Goal: Task Accomplishment & Management: Use online tool/utility

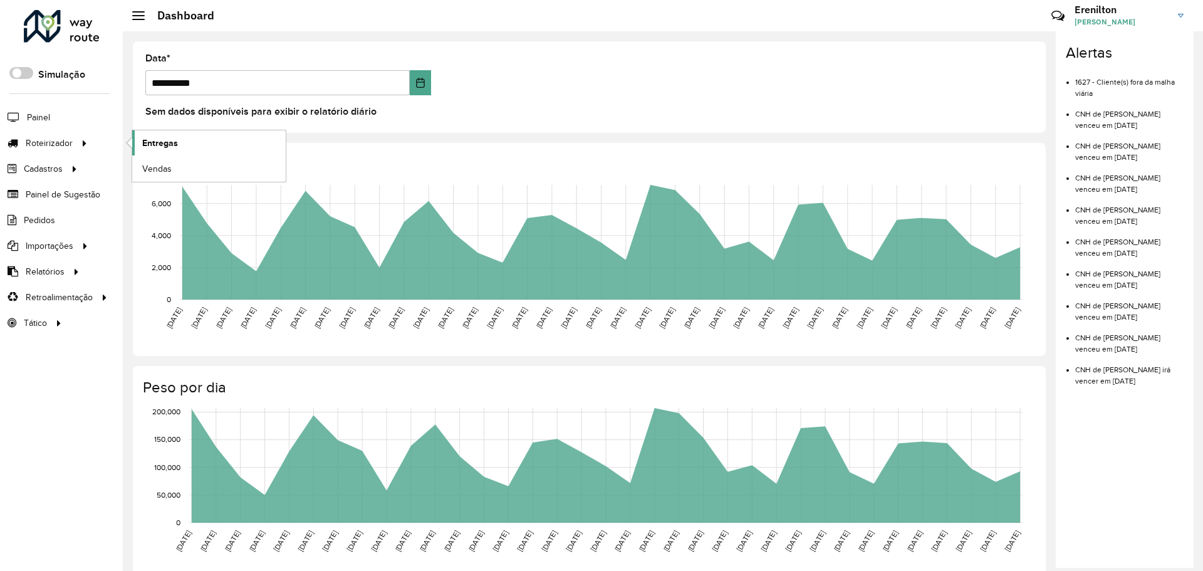
click at [154, 137] on span "Entregas" at bounding box center [160, 143] width 36 height 13
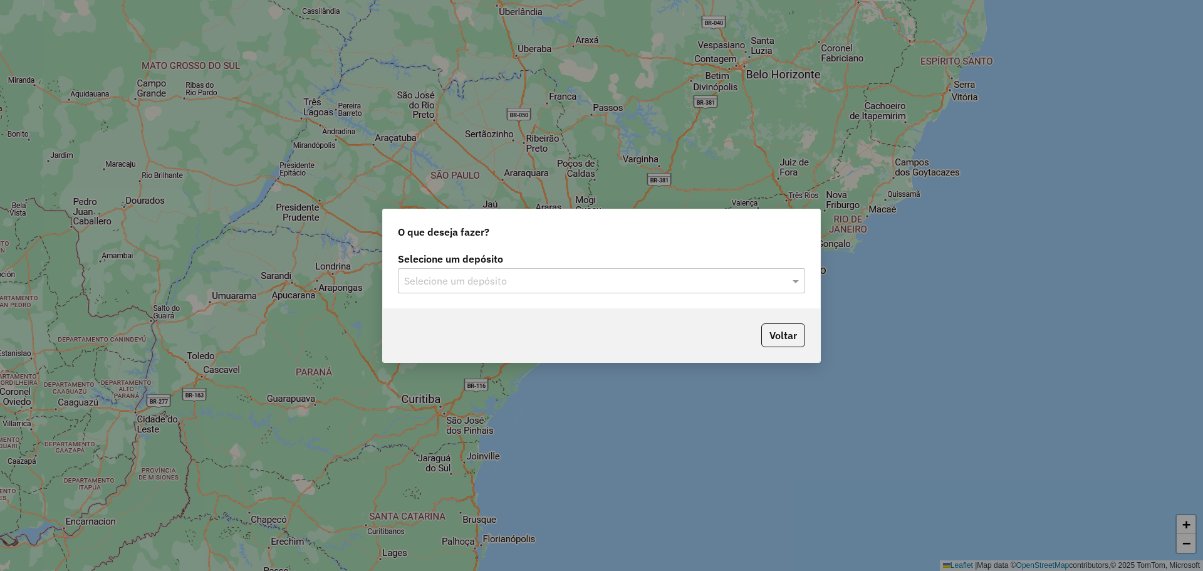
click at [564, 293] on div "Selecione um depósito Selecione um depósito" at bounding box center [602, 278] width 438 height 59
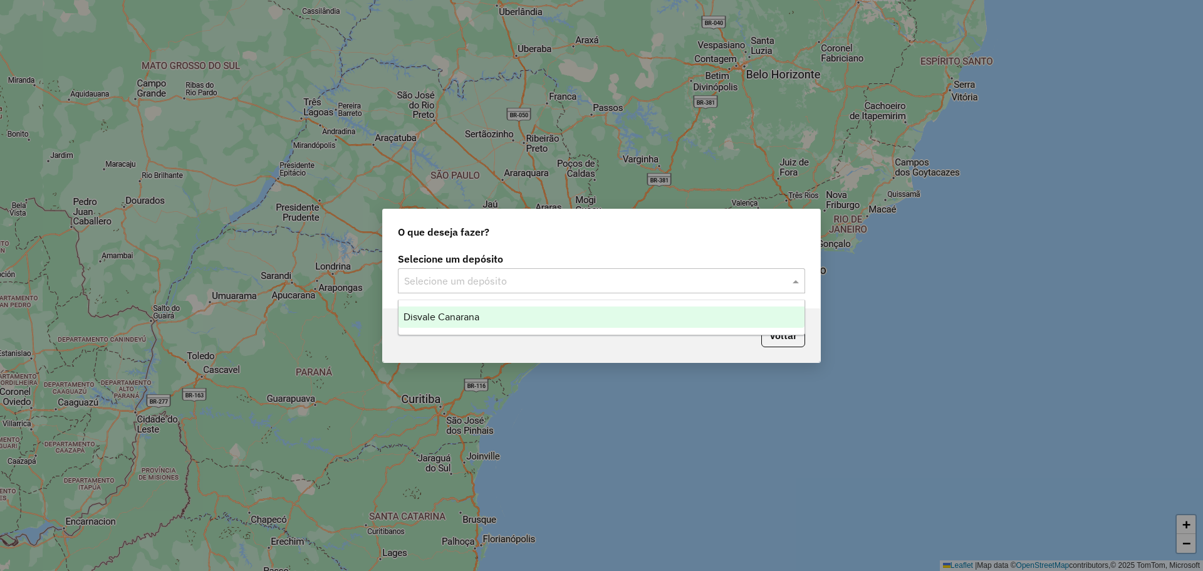
click at [557, 274] on input "text" at bounding box center [589, 281] width 370 height 15
click at [506, 321] on div "Disvale Canarana" at bounding box center [602, 317] width 406 height 21
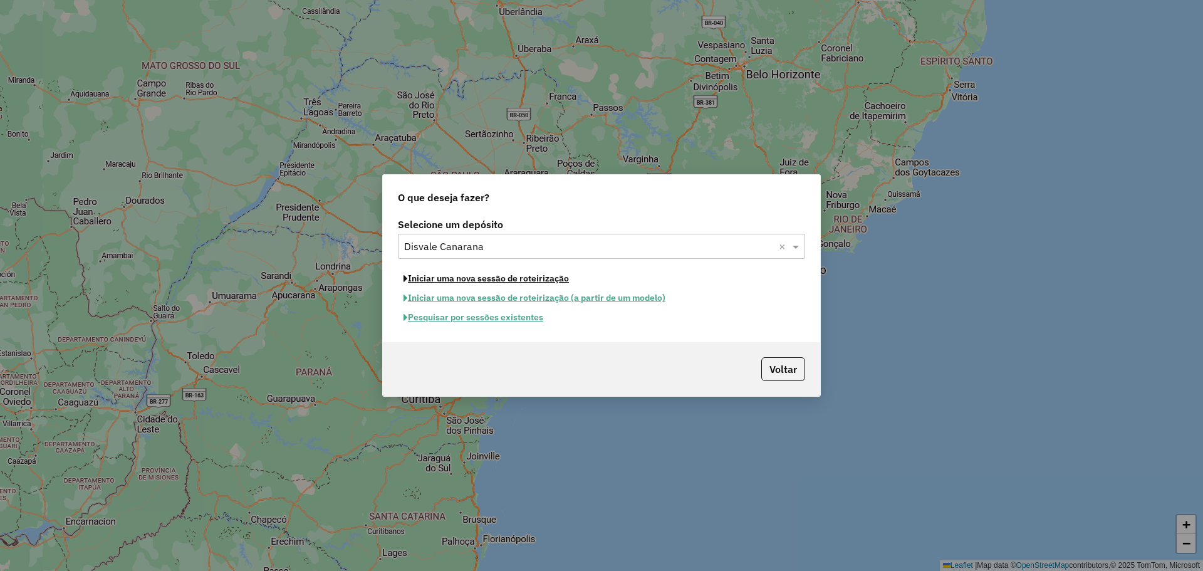
click at [519, 283] on button "Iniciar uma nova sessão de roteirização" at bounding box center [486, 278] width 177 height 19
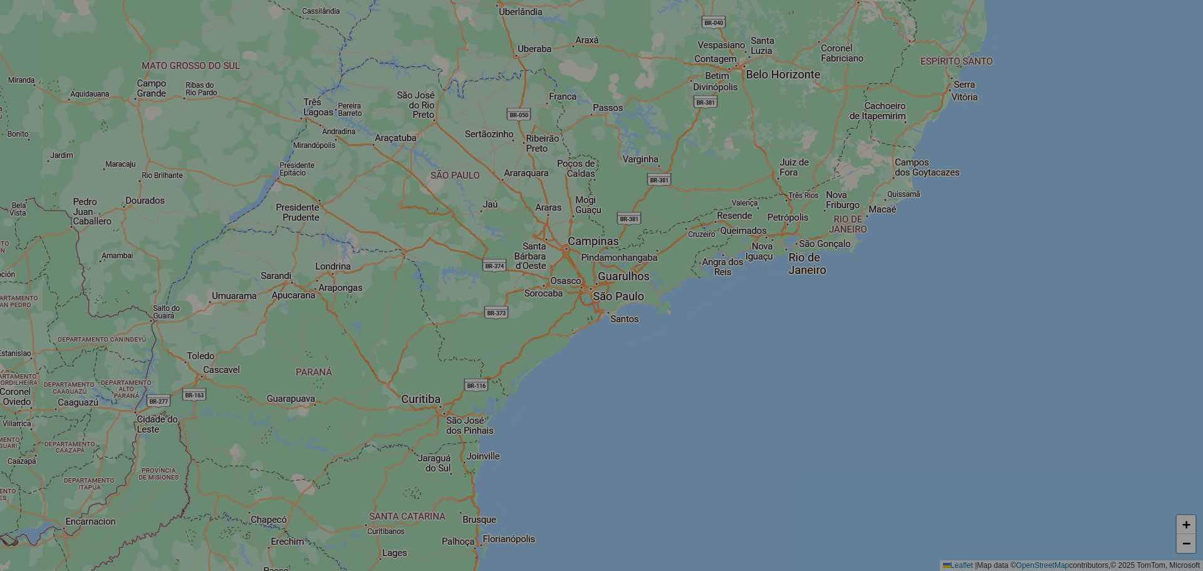
select select "*"
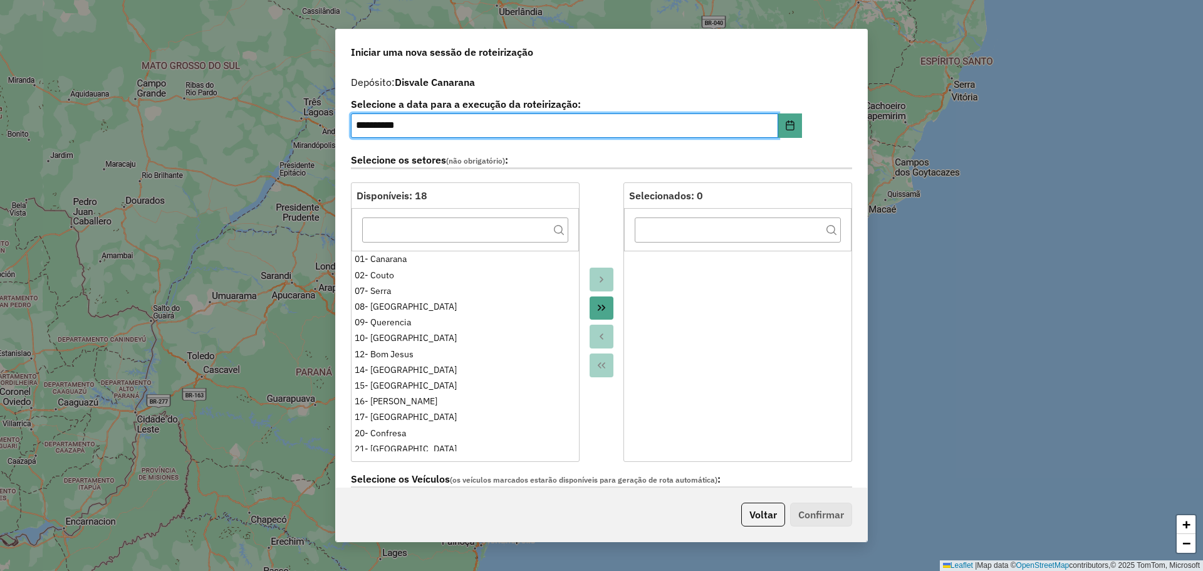
click at [600, 307] on icon "Move All to Target" at bounding box center [602, 308] width 10 height 10
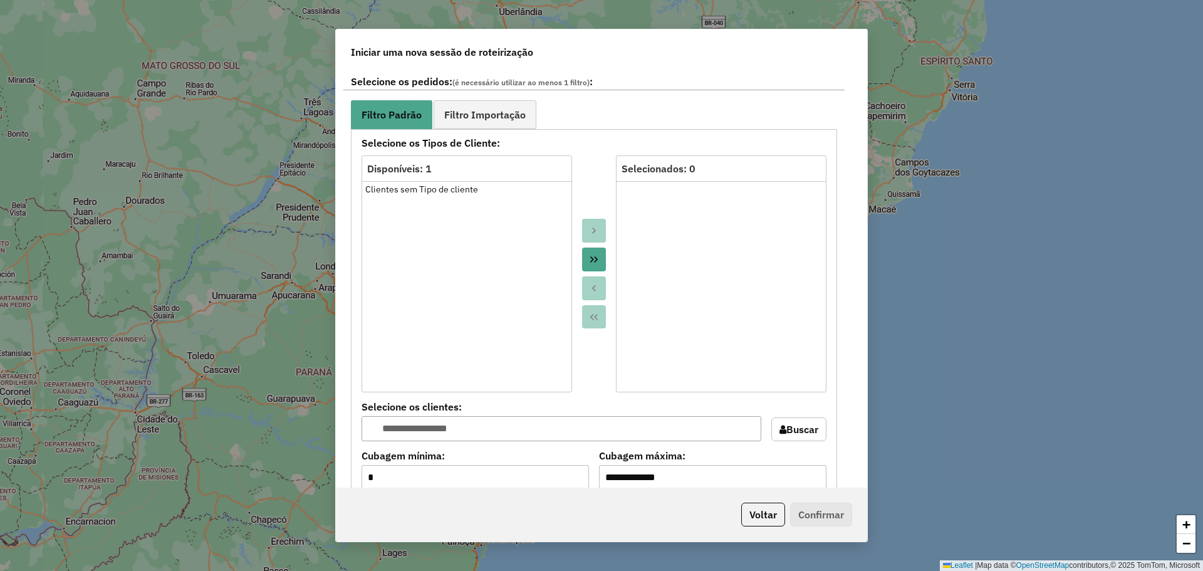
scroll to position [689, 0]
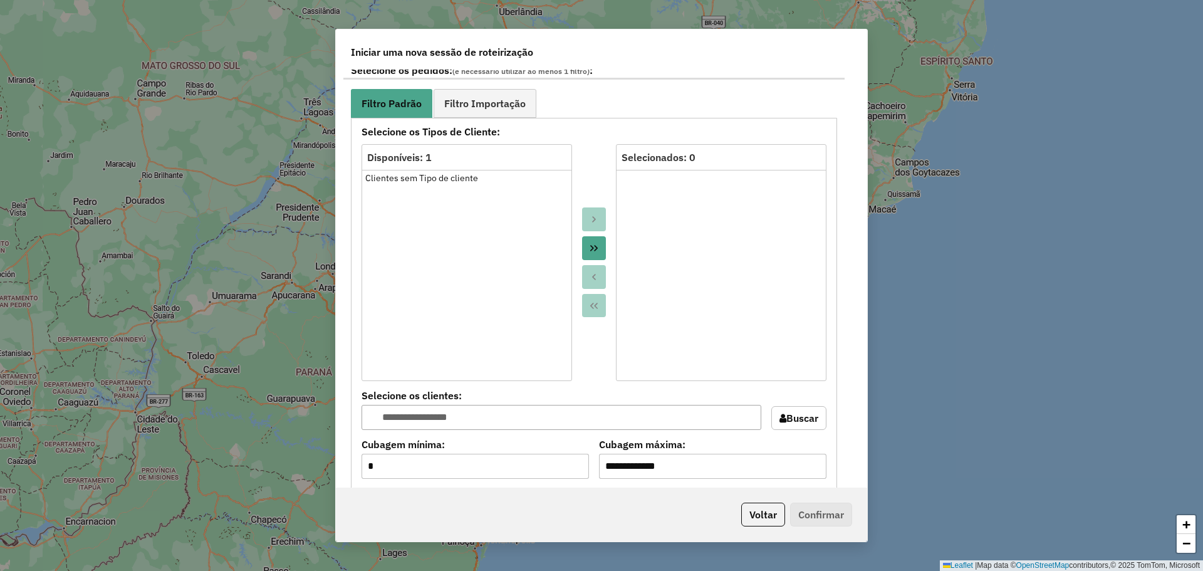
drag, startPoint x: 490, startPoint y: 102, endPoint x: 499, endPoint y: 128, distance: 27.7
click at [490, 101] on span "Filtro Importação" at bounding box center [484, 103] width 81 height 10
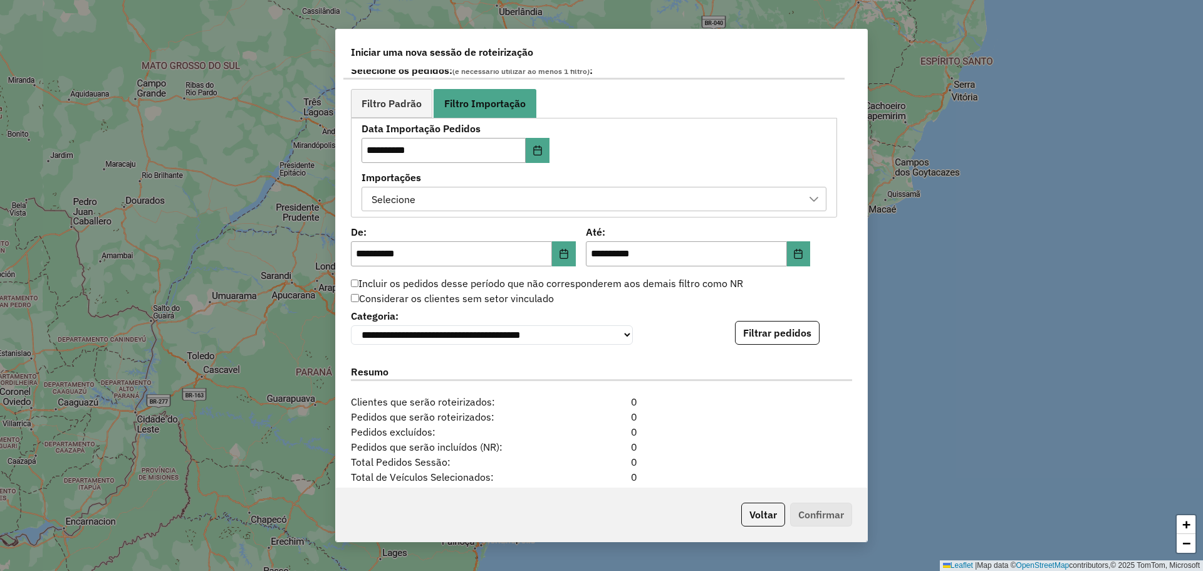
click at [550, 196] on div "Selecione" at bounding box center [584, 199] width 435 height 24
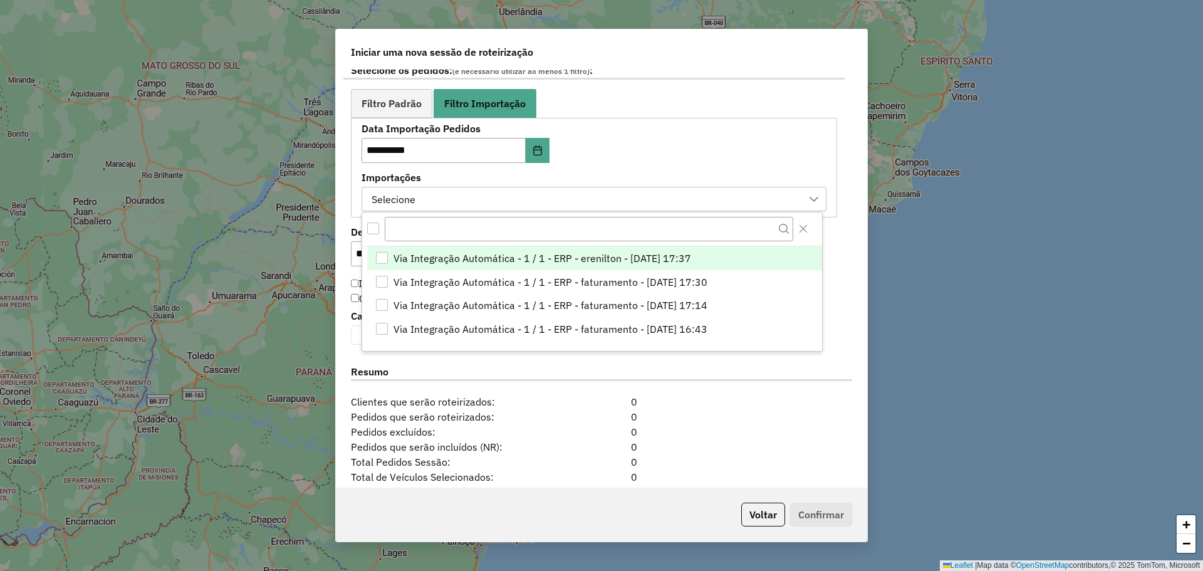
click at [521, 255] on span "Via Integração Automática - 1 / 1 - ERP - erenilton - [DATE] 17:37" at bounding box center [543, 258] width 298 height 15
click at [706, 162] on div "**********" at bounding box center [594, 167] width 465 height 87
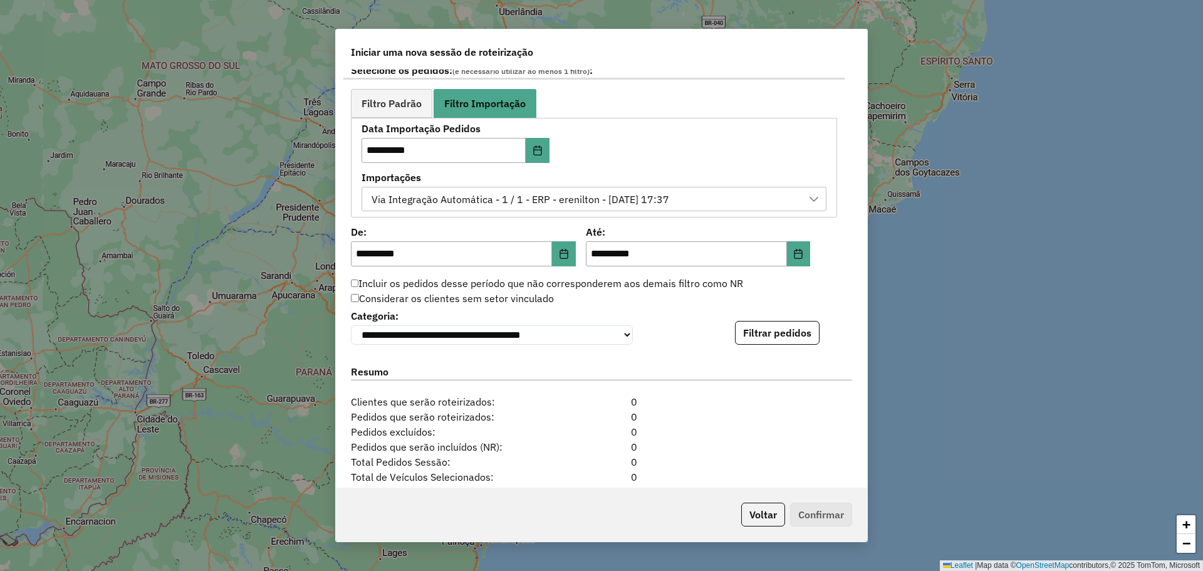
click at [785, 318] on div "**********" at bounding box center [601, 326] width 501 height 38
click at [791, 338] on button "Filtrar pedidos" at bounding box center [777, 333] width 85 height 24
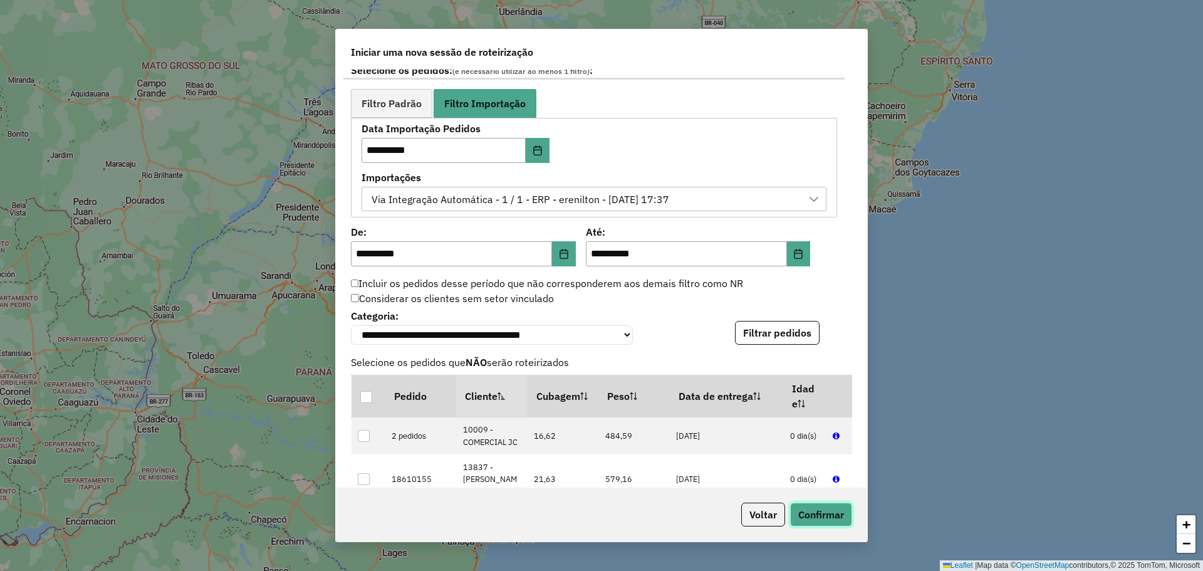
click at [808, 510] on button "Confirmar" at bounding box center [821, 515] width 62 height 24
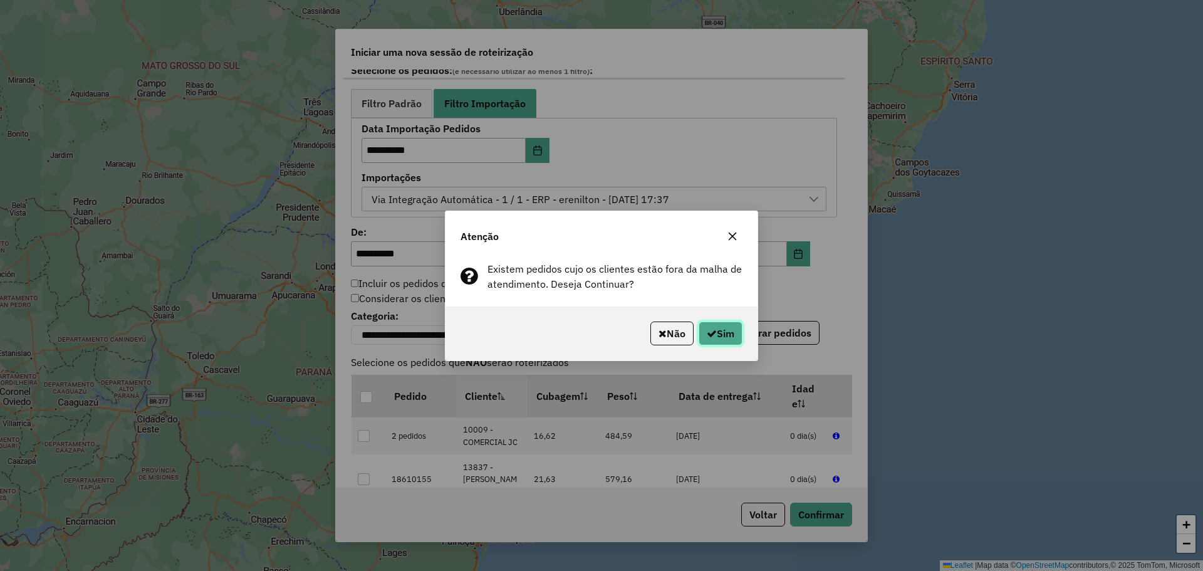
click at [708, 329] on icon "button" at bounding box center [712, 333] width 10 height 10
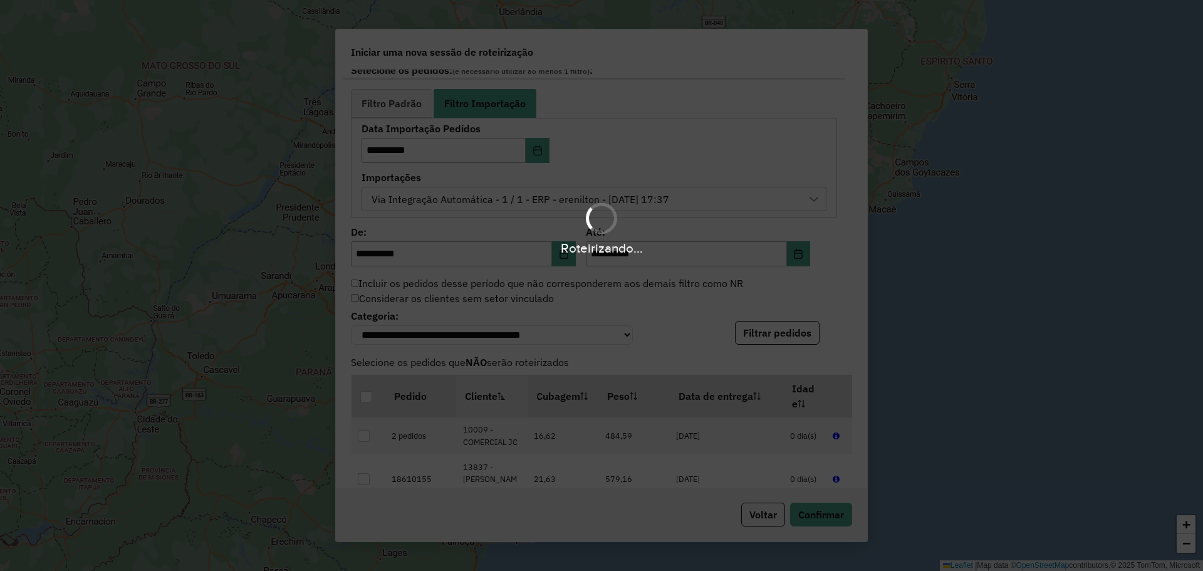
click at [410, 323] on div "Roteirizando..." at bounding box center [601, 285] width 1203 height 571
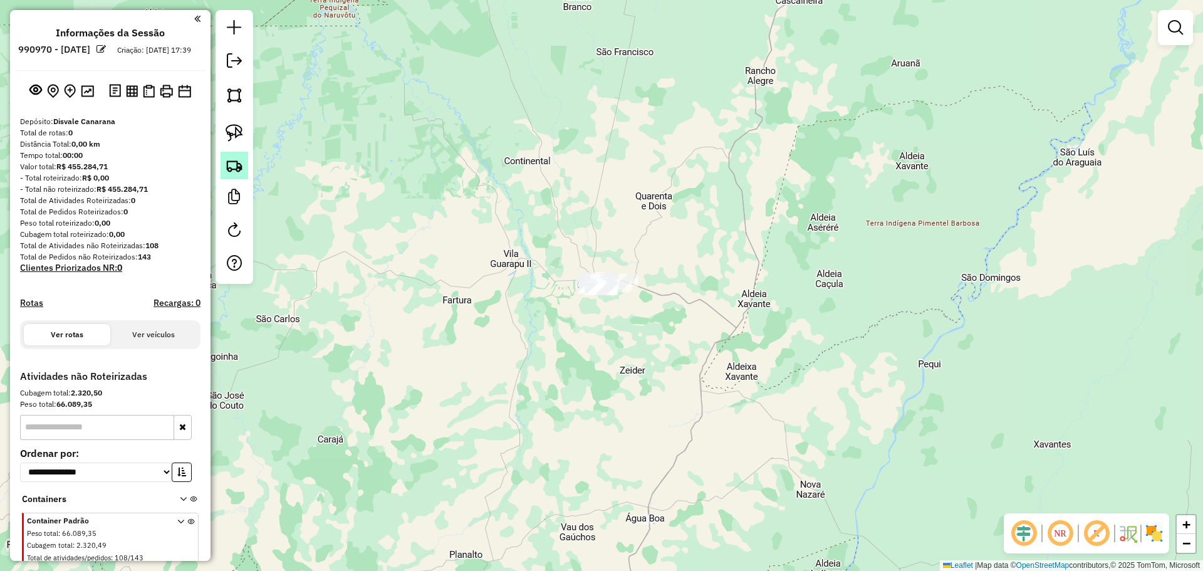
click at [234, 167] on img at bounding box center [235, 166] width 18 height 18
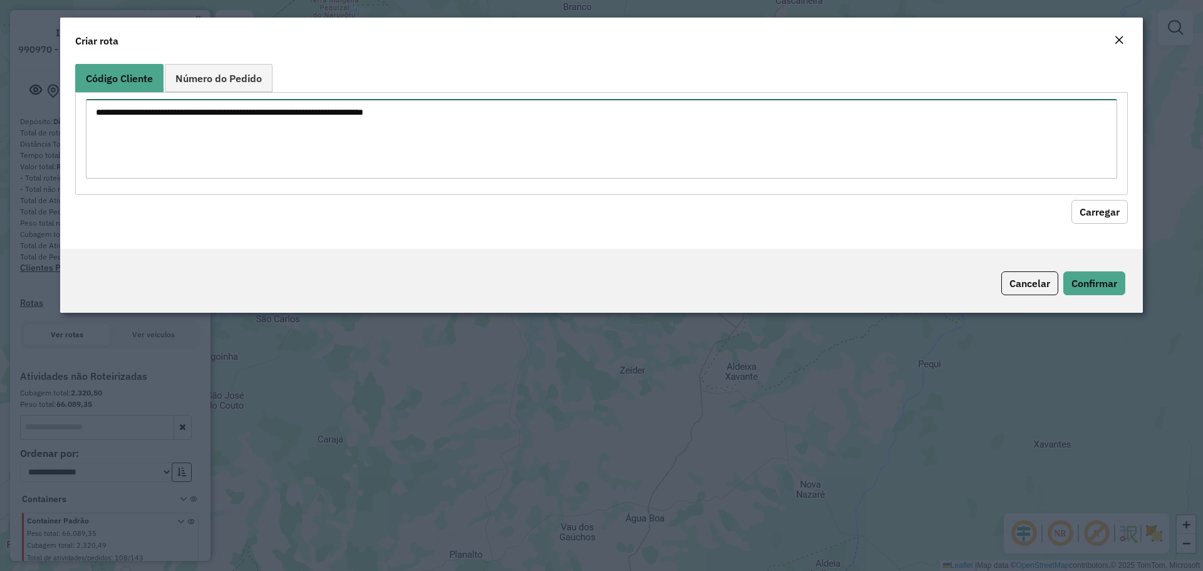
click at [550, 126] on textarea at bounding box center [602, 139] width 1032 height 80
paste textarea "****** ****** ****** ******"
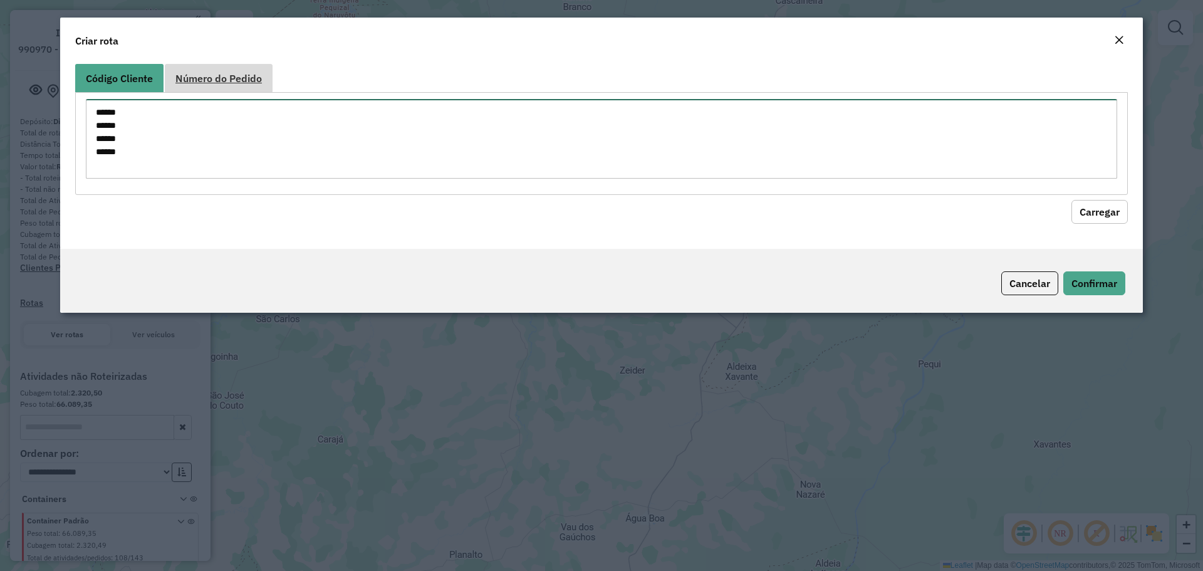
type textarea "****** ****** ****** ******"
click at [244, 78] on span "Número do Pedido" at bounding box center [219, 78] width 86 height 10
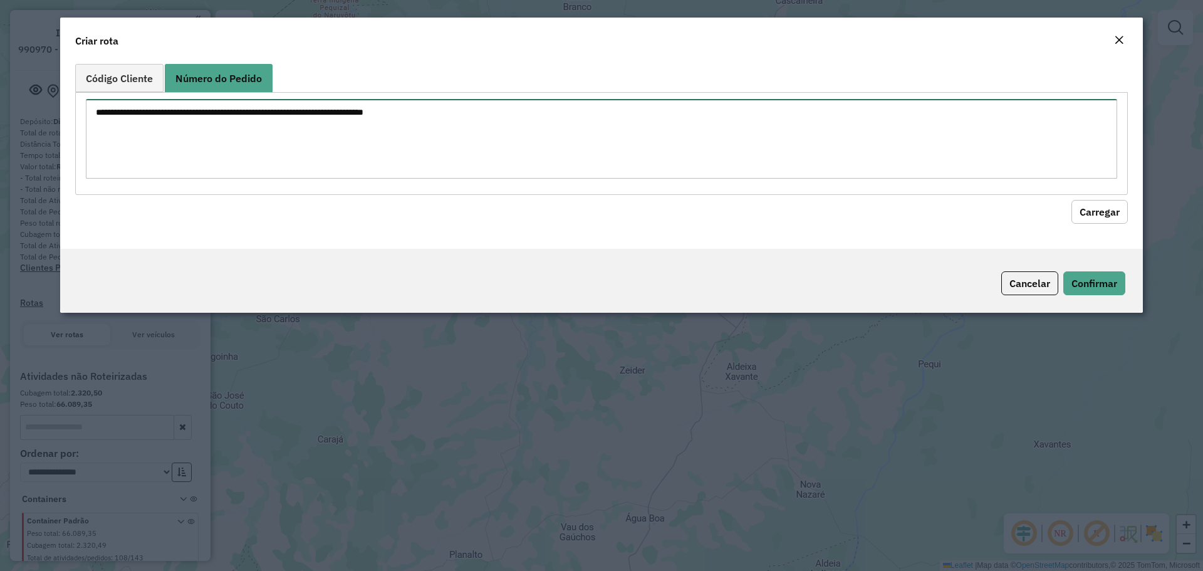
click at [296, 145] on textarea at bounding box center [602, 139] width 1032 height 80
paste textarea "****** ****** ****** ******"
type textarea "****** ****** ****** ******"
click at [1108, 203] on button "Carregar" at bounding box center [1100, 212] width 56 height 24
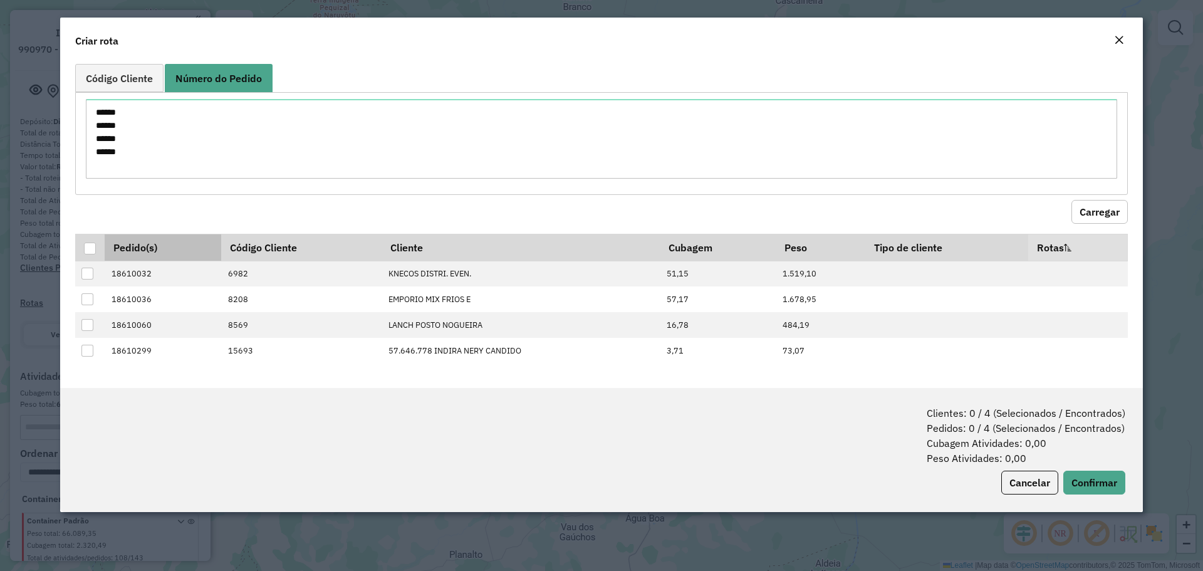
click at [105, 251] on th "Pedido(s)" at bounding box center [163, 247] width 117 height 27
click at [89, 250] on div at bounding box center [90, 249] width 12 height 12
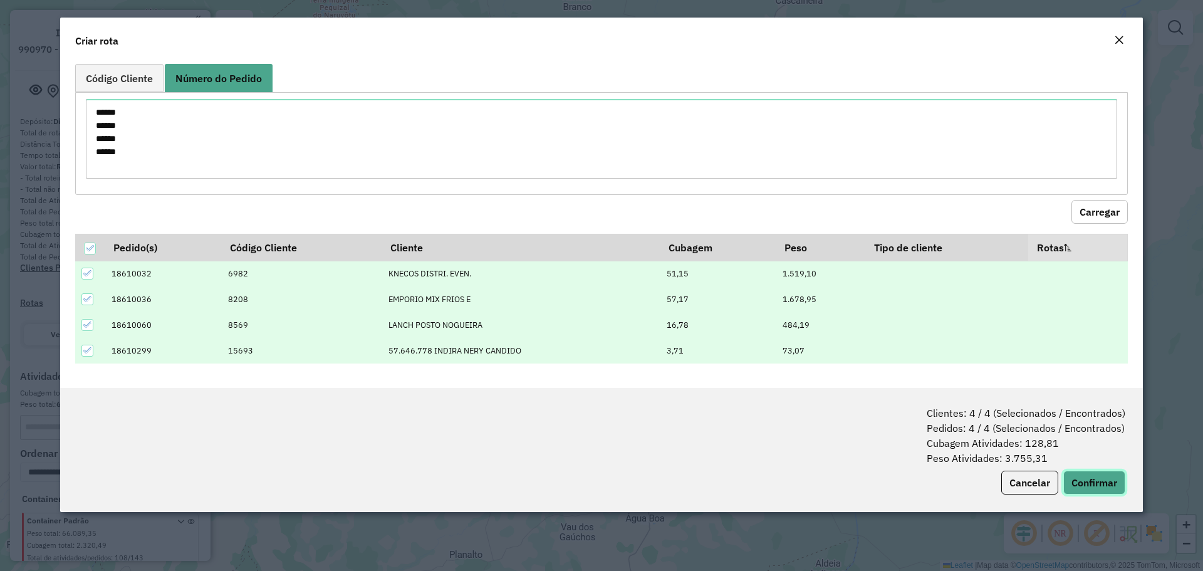
click at [1091, 481] on button "Confirmar" at bounding box center [1095, 483] width 62 height 24
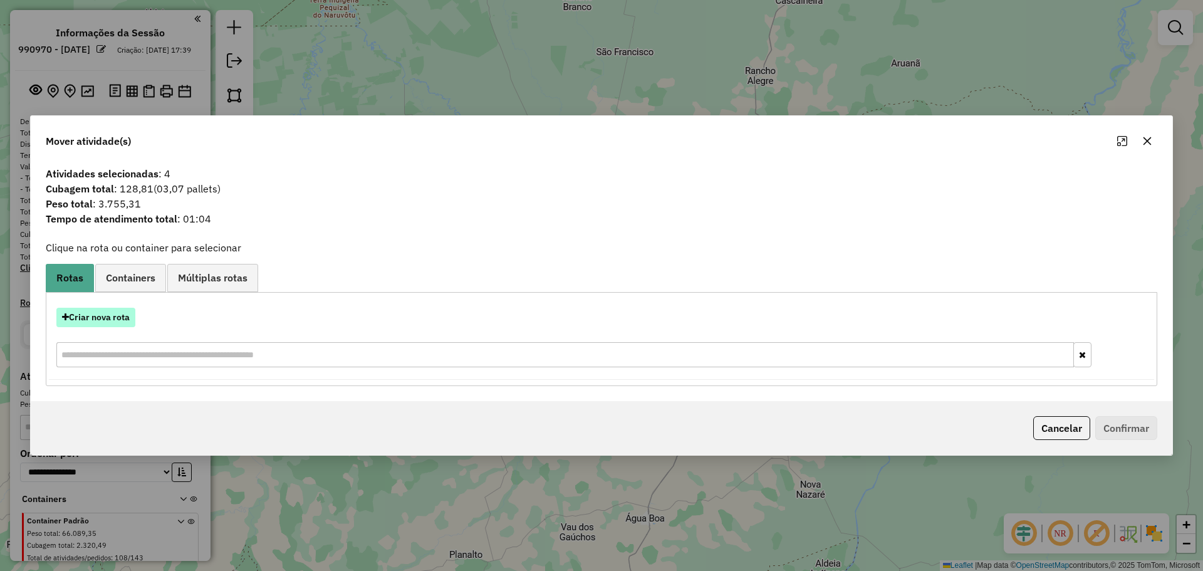
click at [92, 325] on button "Criar nova rota" at bounding box center [95, 317] width 79 height 19
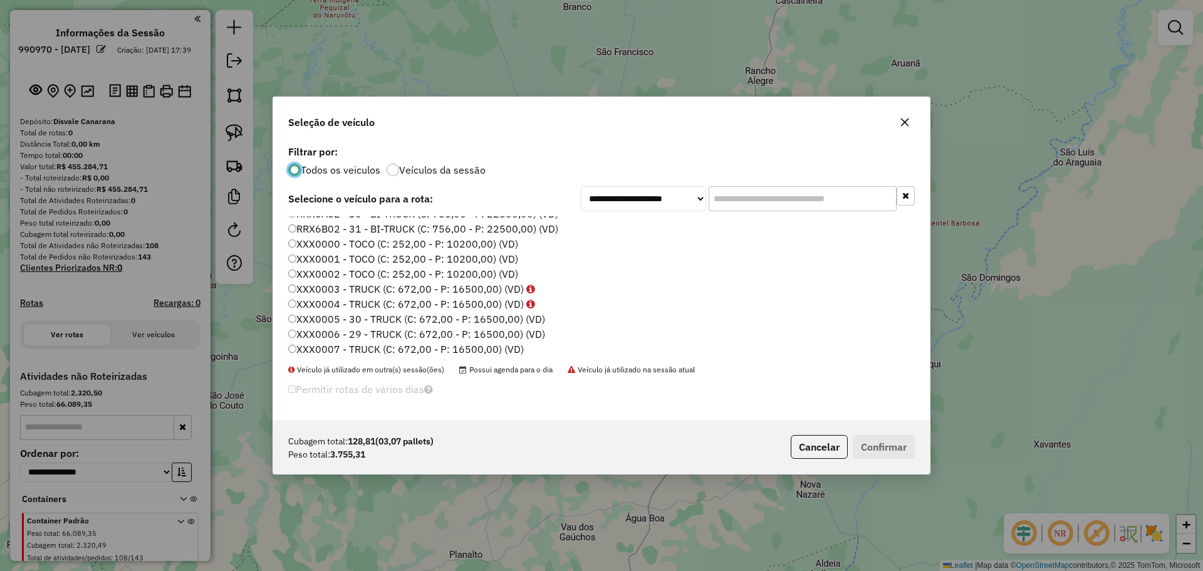
scroll to position [489, 0]
click at [470, 276] on label "XXX0000 - TOCO (C: 252,00 - P: 10200,00) (VD)" at bounding box center [403, 275] width 230 height 15
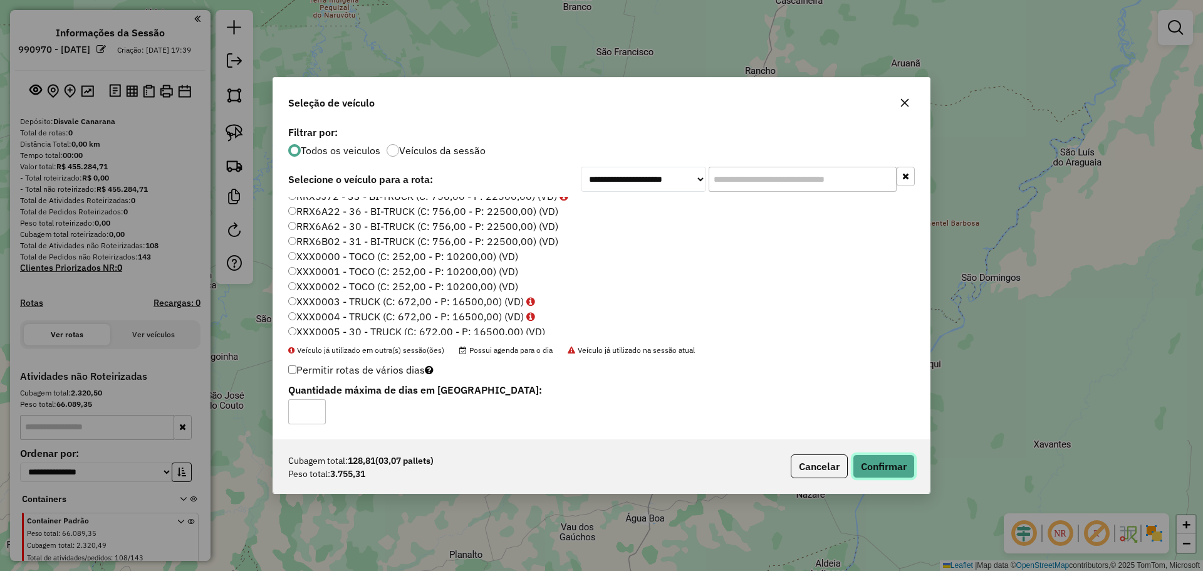
drag, startPoint x: 881, startPoint y: 465, endPoint x: 844, endPoint y: 355, distance: 115.6
click at [882, 464] on button "Confirmar" at bounding box center [884, 466] width 62 height 24
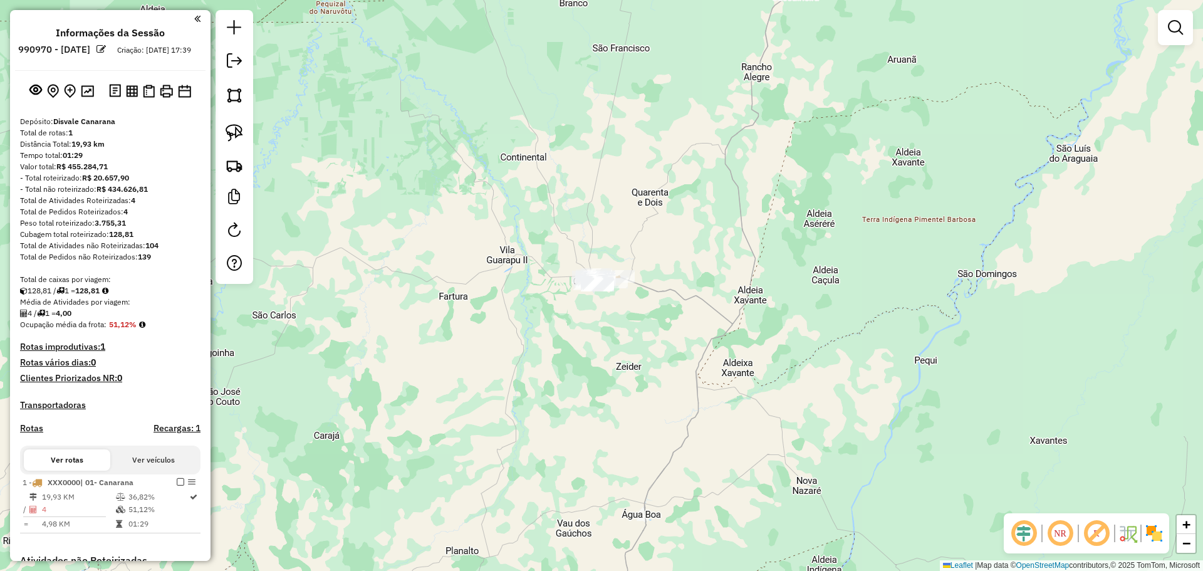
drag, startPoint x: 715, startPoint y: 178, endPoint x: 678, endPoint y: 157, distance: 43.2
click at [710, 161] on div "Janela de atendimento Grade de atendimento Capacidade Transportadoras Veículos …" at bounding box center [601, 285] width 1203 height 571
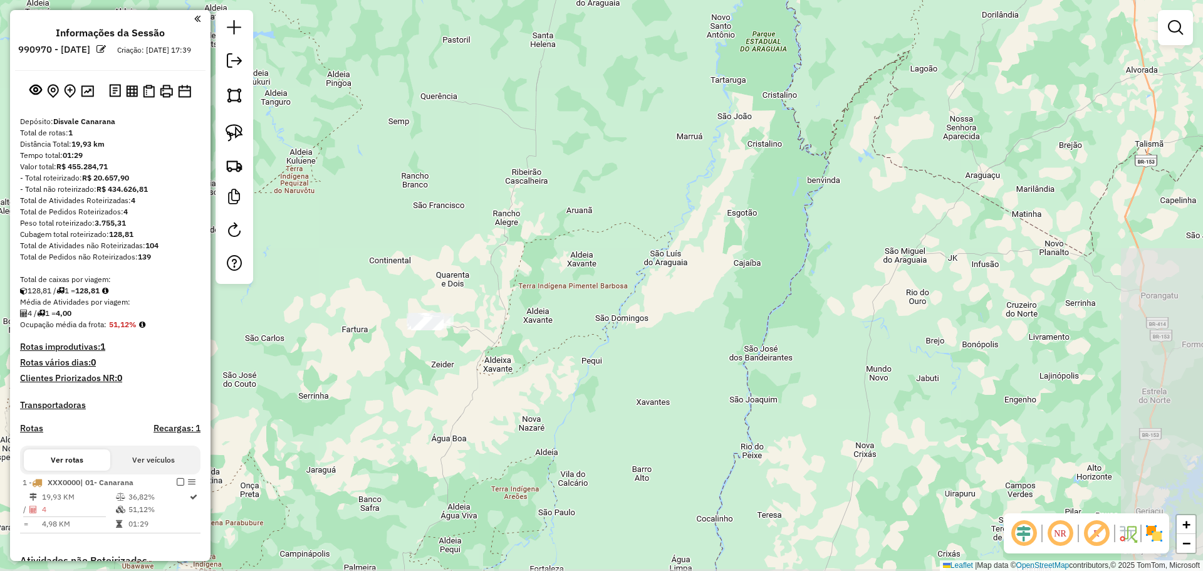
click at [175, 485] on body "Aguarde... Pop-up bloqueado! Seu navegador bloqueou automáticamente a abertura …" at bounding box center [601, 285] width 1203 height 571
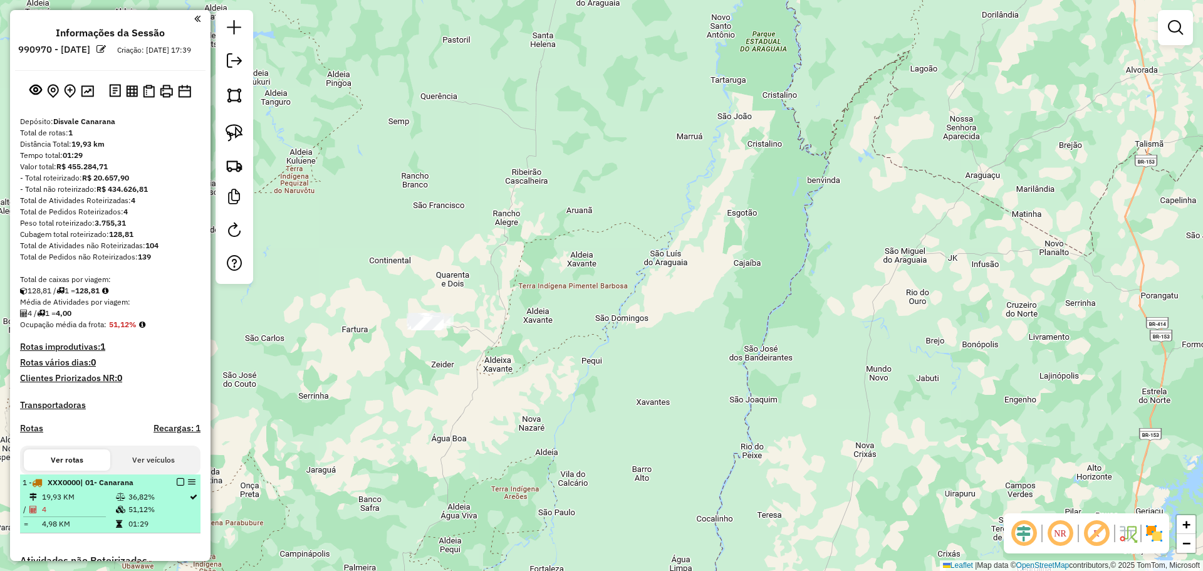
click at [177, 486] on em at bounding box center [181, 482] width 8 height 8
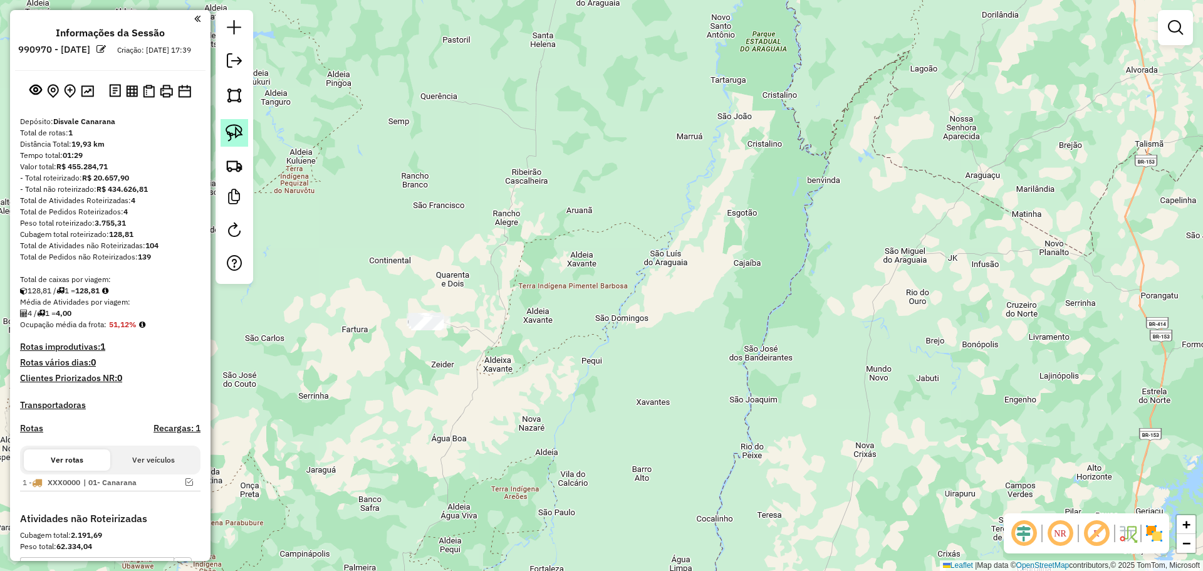
click at [229, 135] on img at bounding box center [235, 133] width 18 height 18
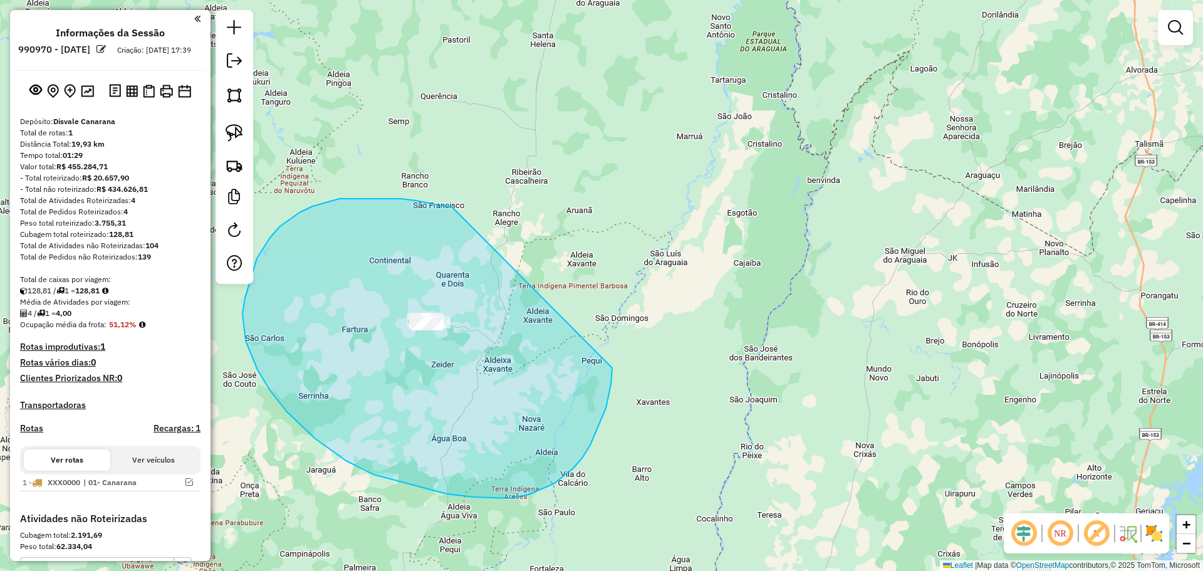
drag, startPoint x: 449, startPoint y: 206, endPoint x: 579, endPoint y: 212, distance: 130.5
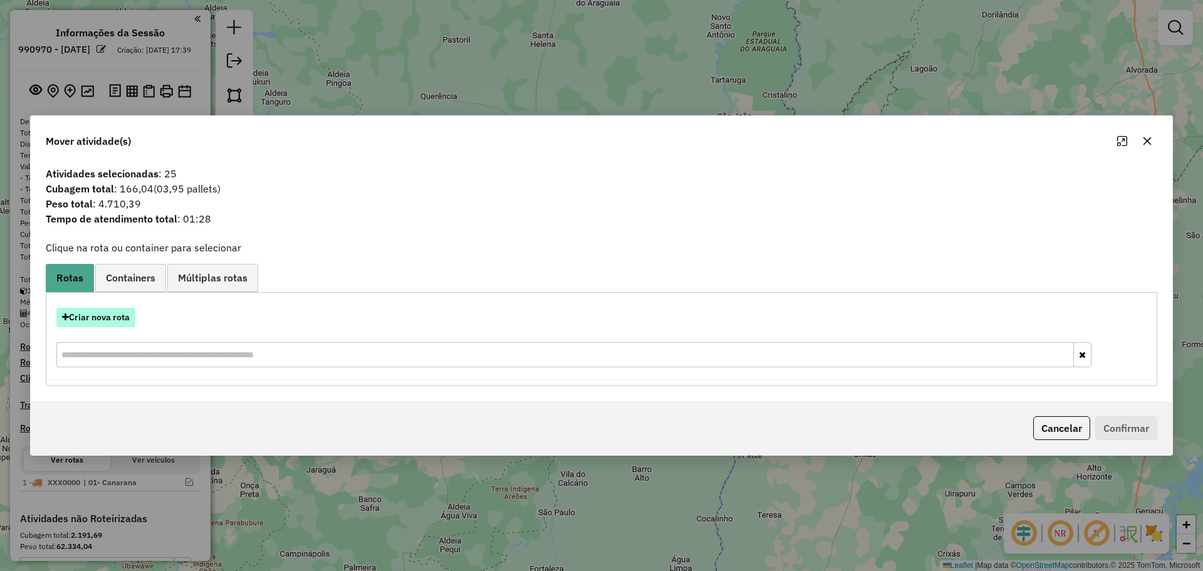
click at [102, 322] on button "Criar nova rota" at bounding box center [95, 317] width 79 height 19
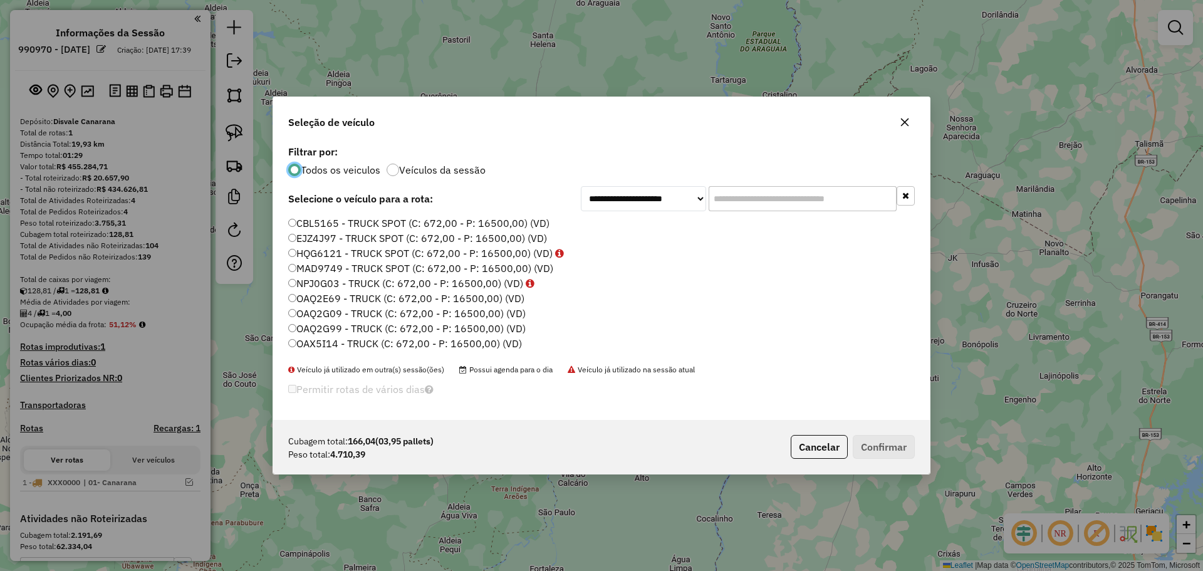
scroll to position [7, 4]
click at [762, 204] on input "text" at bounding box center [803, 198] width 188 height 25
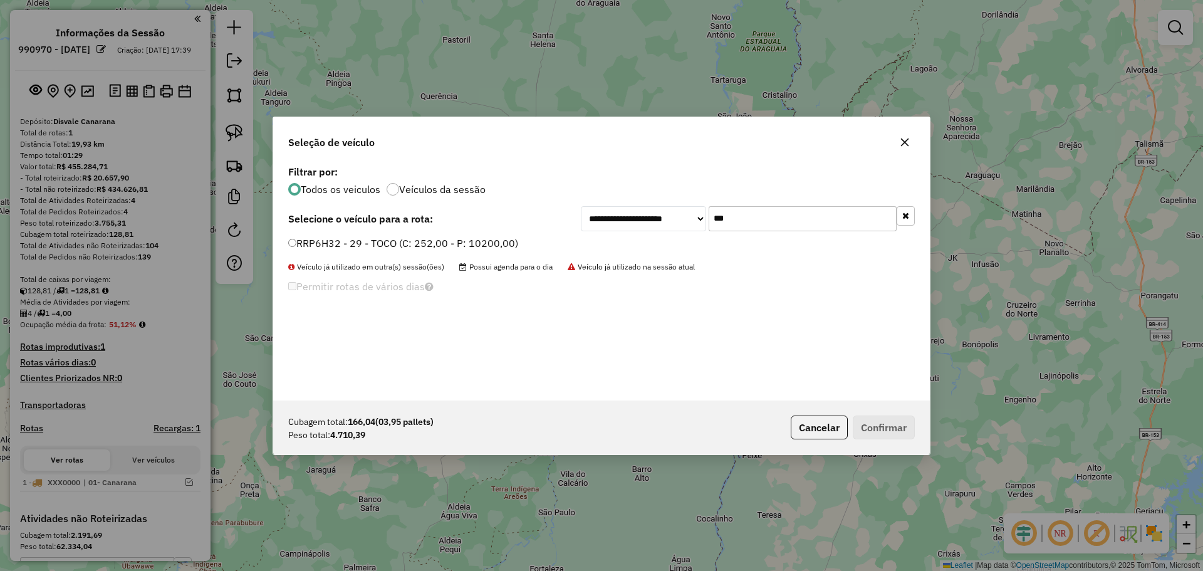
type input "***"
click at [868, 411] on div "Cubagem total: 166,04 (03,95 pallets) Peso total: 4.710,39 Cancelar Confirmar" at bounding box center [601, 428] width 657 height 54
click at [875, 426] on button "Confirmar" at bounding box center [884, 428] width 62 height 24
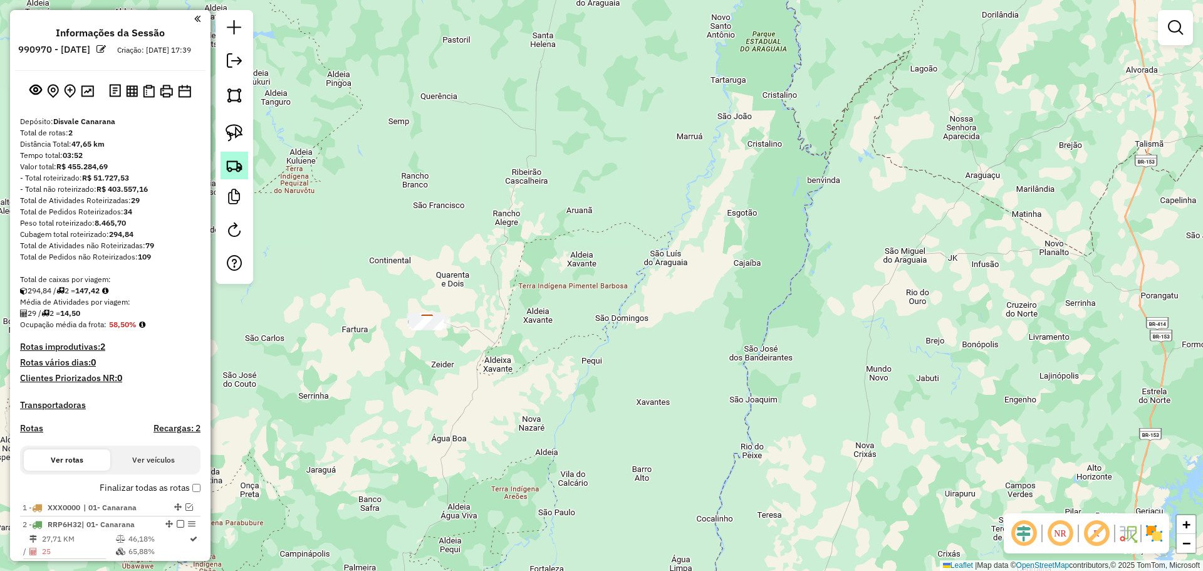
click at [235, 167] on img at bounding box center [235, 166] width 18 height 18
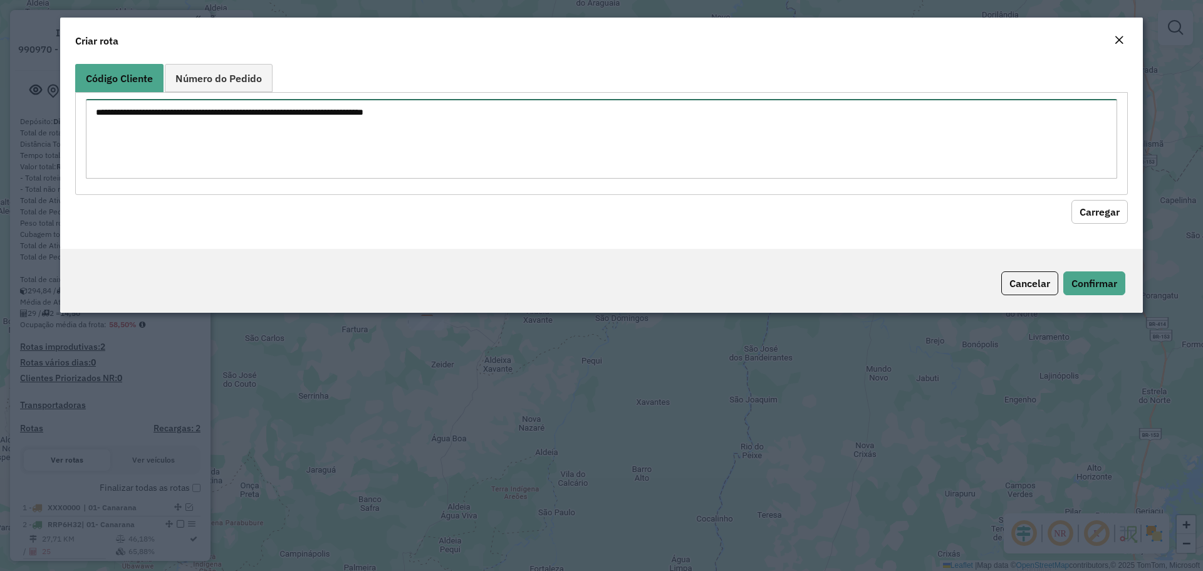
drag, startPoint x: 559, startPoint y: 125, endPoint x: 352, endPoint y: 127, distance: 207.5
click at [557, 125] on textarea at bounding box center [602, 139] width 1032 height 80
click at [236, 83] on link "Número do Pedido" at bounding box center [219, 78] width 108 height 28
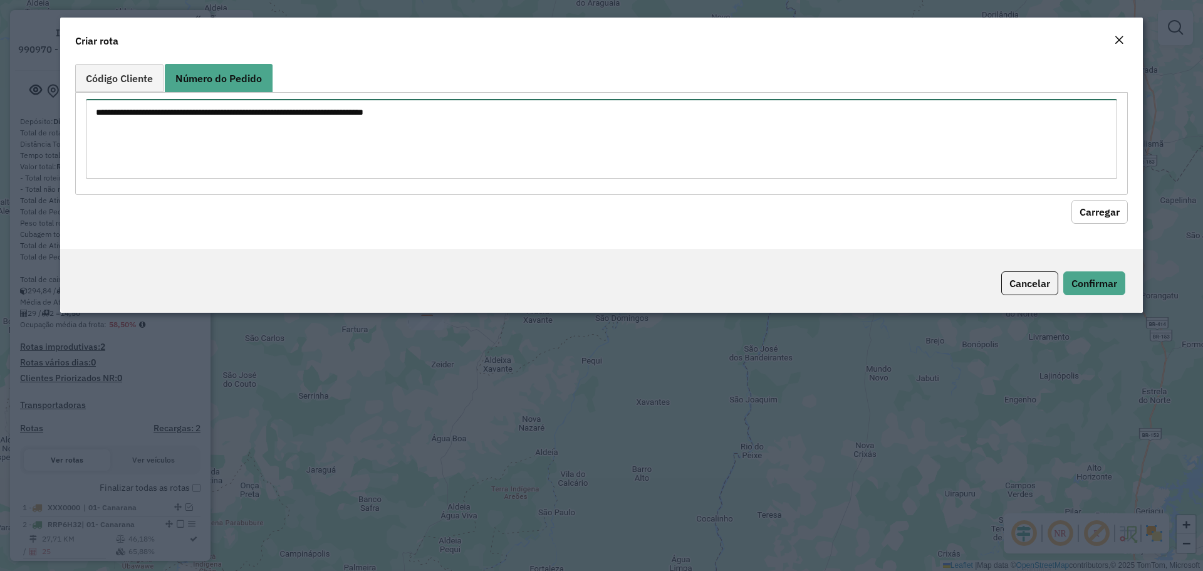
click at [281, 131] on textarea at bounding box center [602, 139] width 1032 height 80
paste textarea "****** ****** ****** ****** ****** ****** ****** ****** ******"
type textarea "****** ****** ****** ****** ****** ****** ****** ****** ******"
click at [1099, 202] on button "Carregar" at bounding box center [1100, 212] width 56 height 24
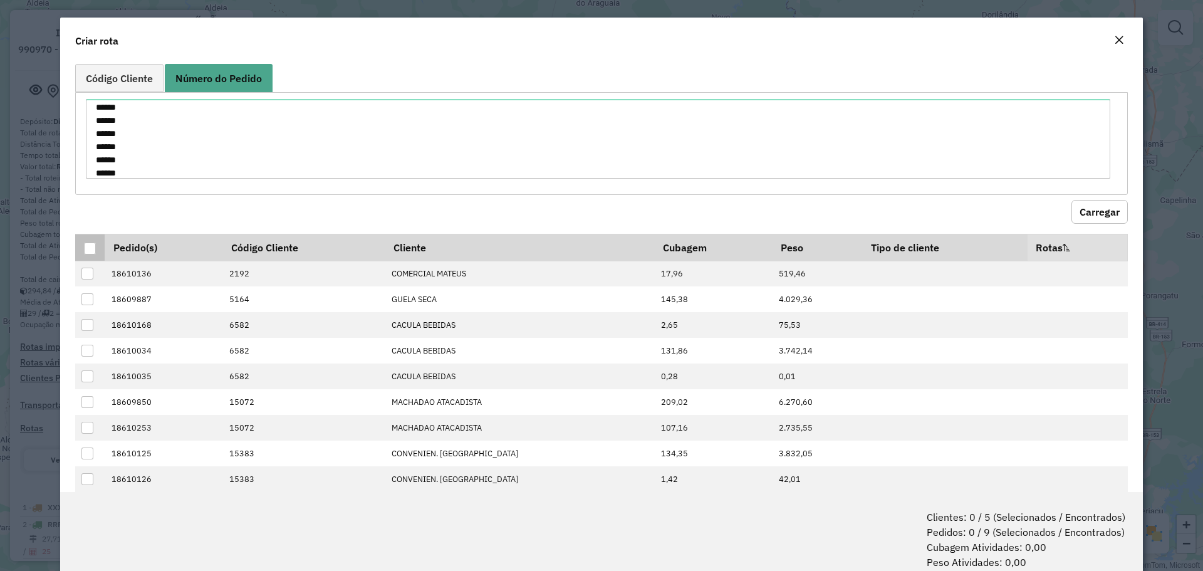
click at [88, 246] on div at bounding box center [90, 249] width 12 height 12
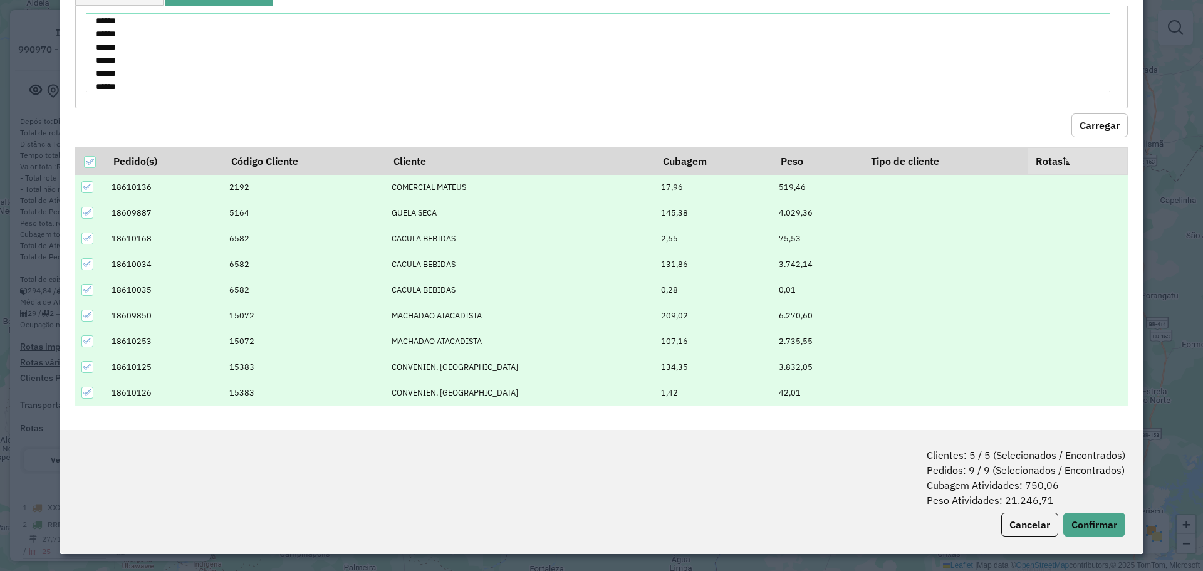
scroll to position [63, 0]
click at [1091, 522] on button "Confirmar" at bounding box center [1095, 524] width 62 height 24
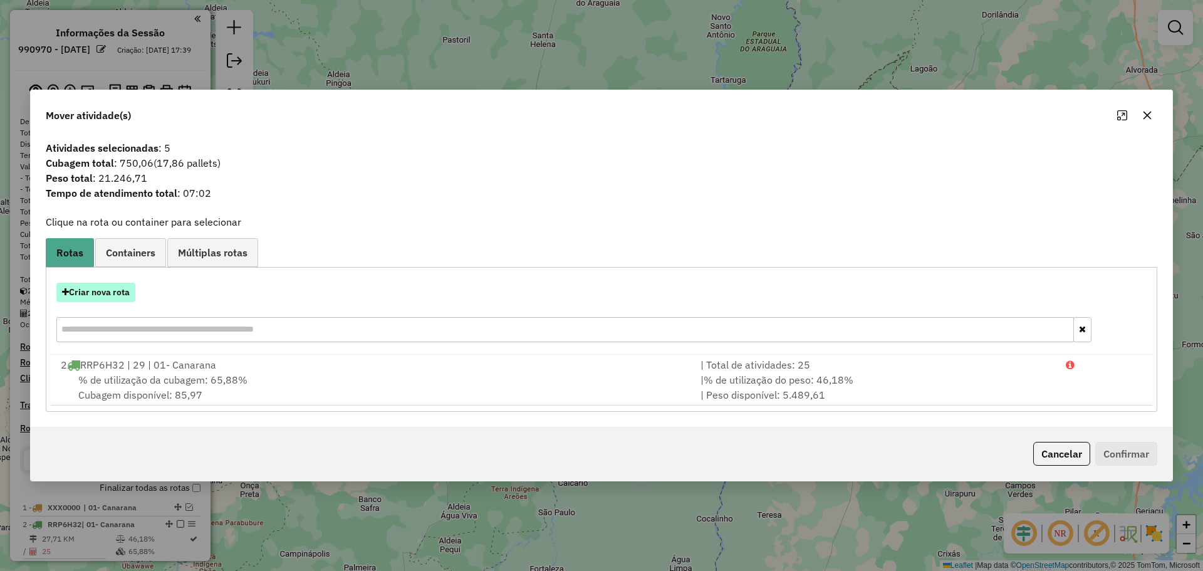
click at [97, 292] on button "Criar nova rota" at bounding box center [95, 292] width 79 height 19
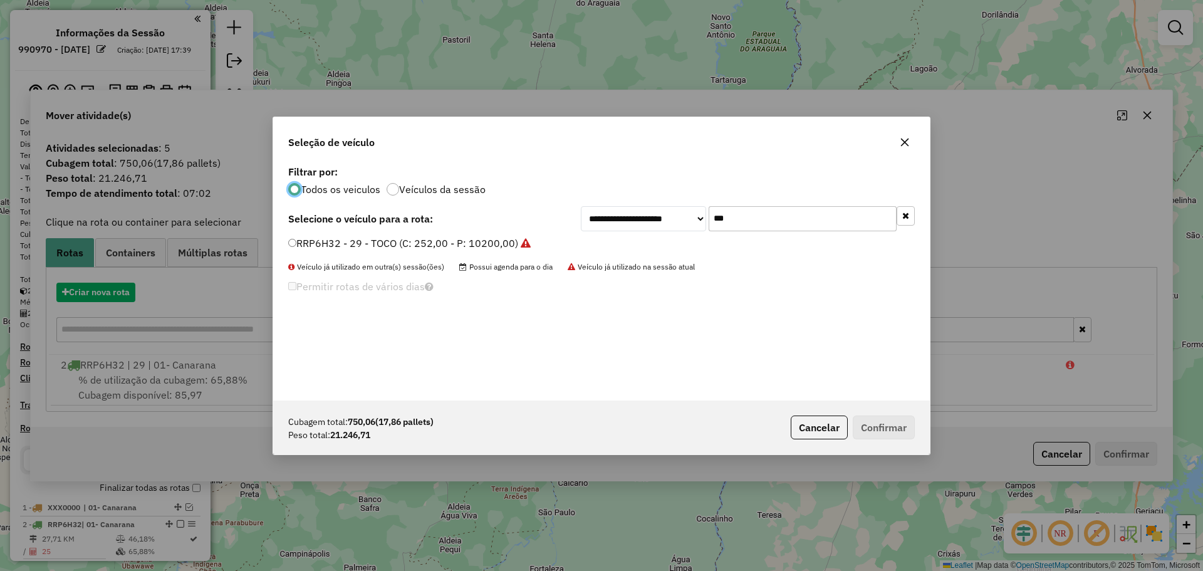
scroll to position [7, 4]
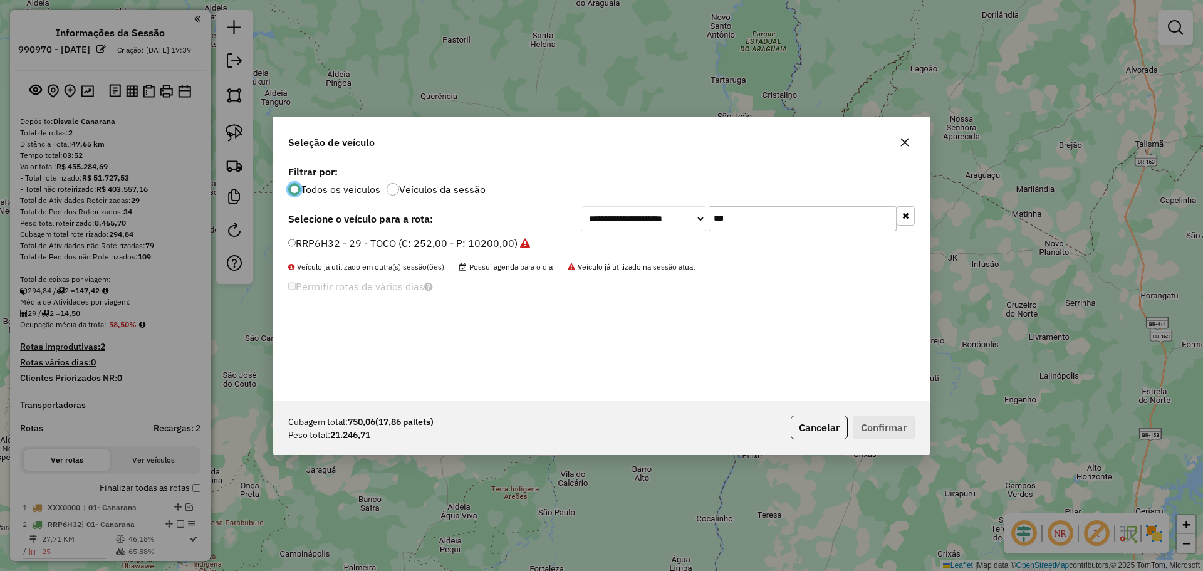
click at [724, 216] on input "***" at bounding box center [803, 218] width 188 height 25
drag, startPoint x: 750, startPoint y: 212, endPoint x: 493, endPoint y: 229, distance: 258.1
click at [532, 226] on div "**********" at bounding box center [601, 218] width 627 height 25
paste input "****"
type input "*******"
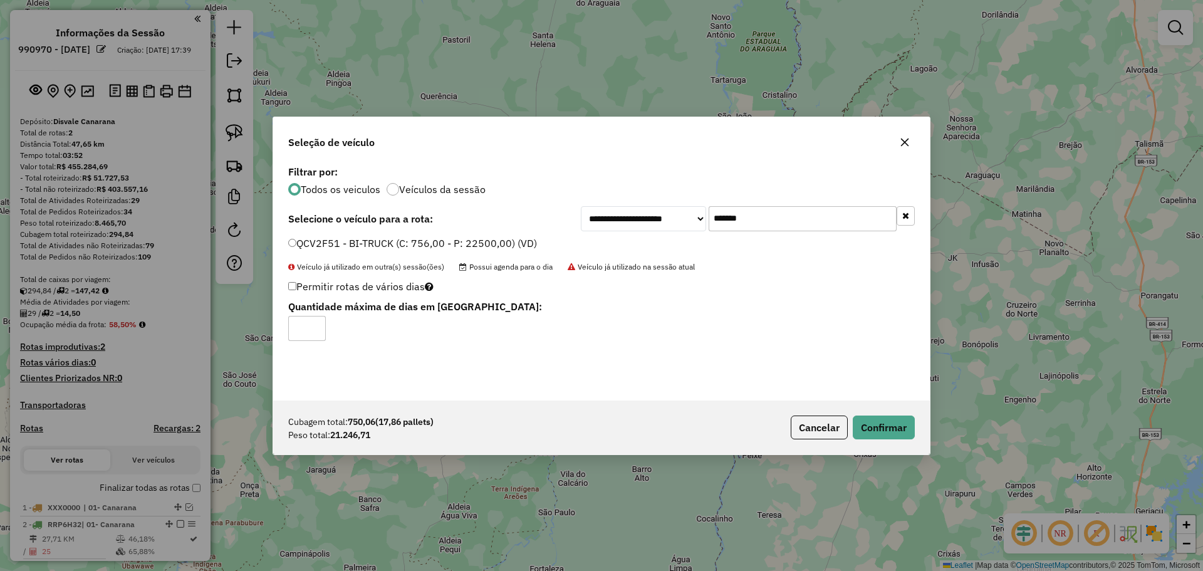
click at [317, 323] on input "*" at bounding box center [307, 328] width 38 height 25
type input "*"
click at [317, 323] on input "*" at bounding box center [307, 328] width 38 height 25
click at [887, 418] on button "Confirmar" at bounding box center [884, 428] width 62 height 24
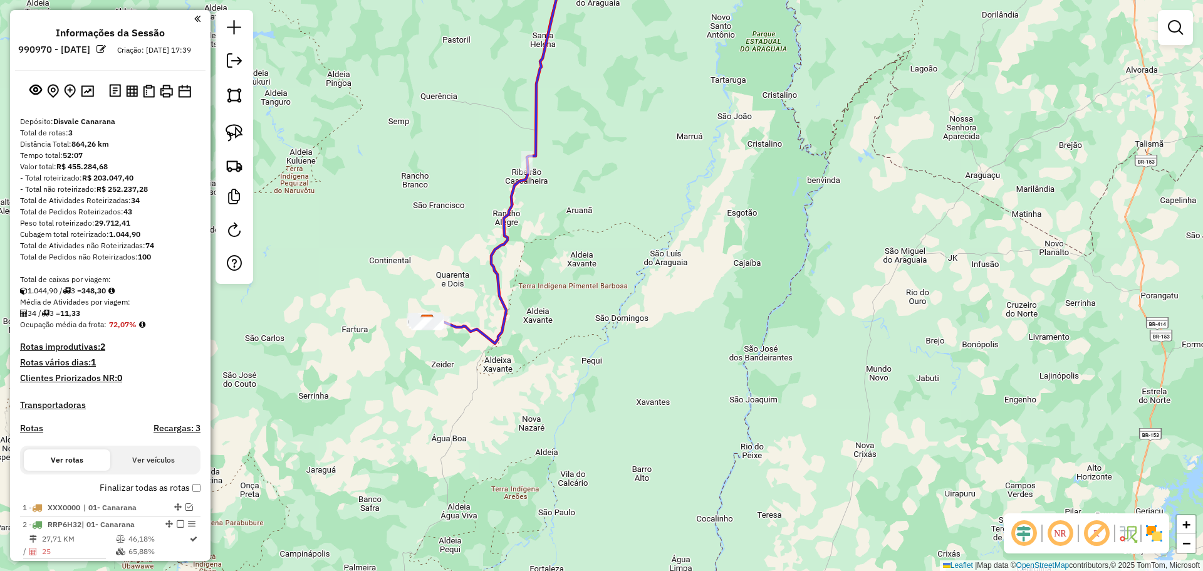
drag, startPoint x: 623, startPoint y: 503, endPoint x: 613, endPoint y: 481, distance: 24.7
click at [617, 509] on div "Janela de atendimento Grade de atendimento Capacidade Transportadoras Veículos …" at bounding box center [601, 285] width 1203 height 571
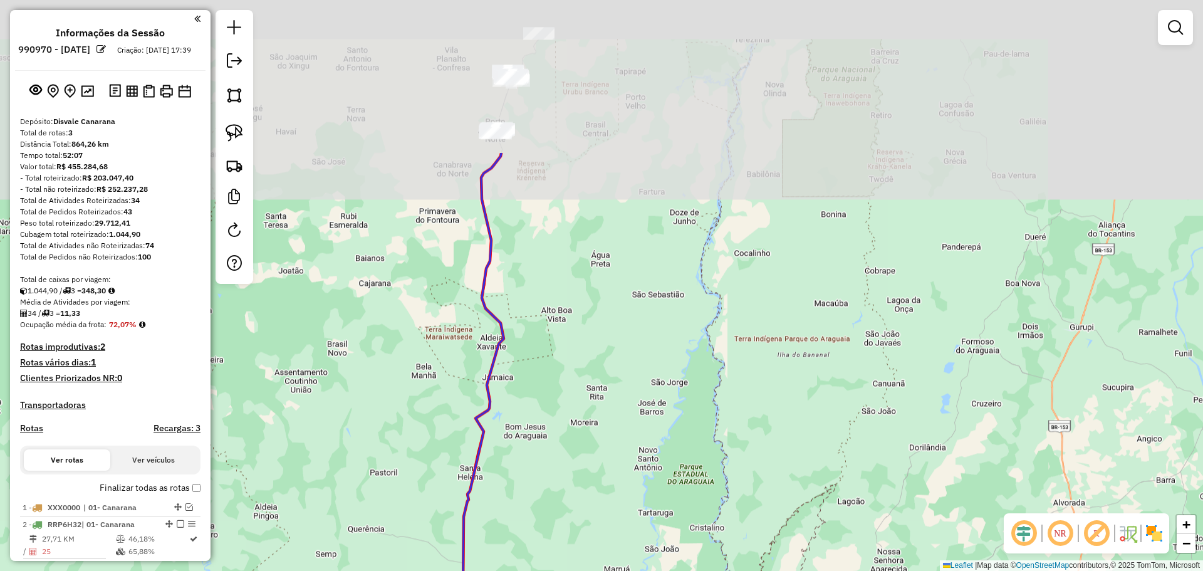
drag, startPoint x: 672, startPoint y: 332, endPoint x: 706, endPoint y: 419, distance: 93.1
click at [690, 426] on div "Janela de atendimento Grade de atendimento Capacidade Transportadoras Veículos …" at bounding box center [601, 285] width 1203 height 571
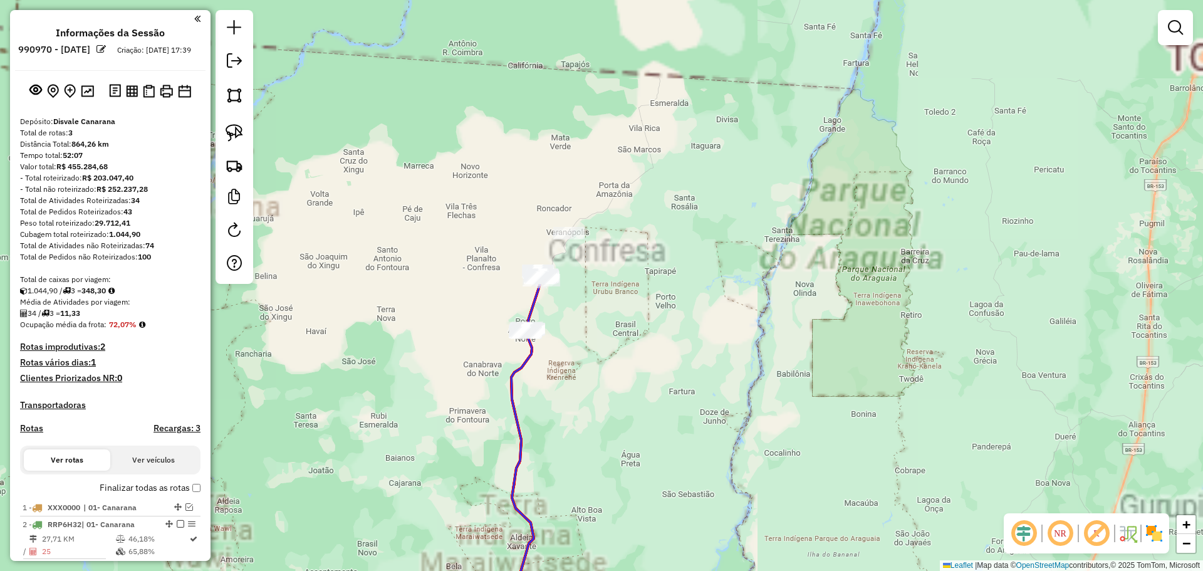
drag, startPoint x: 574, startPoint y: 296, endPoint x: 545, endPoint y: 246, distance: 57.3
click at [587, 301] on div "Janela de atendimento Grade de atendimento Capacidade Transportadoras Veículos …" at bounding box center [601, 285] width 1203 height 571
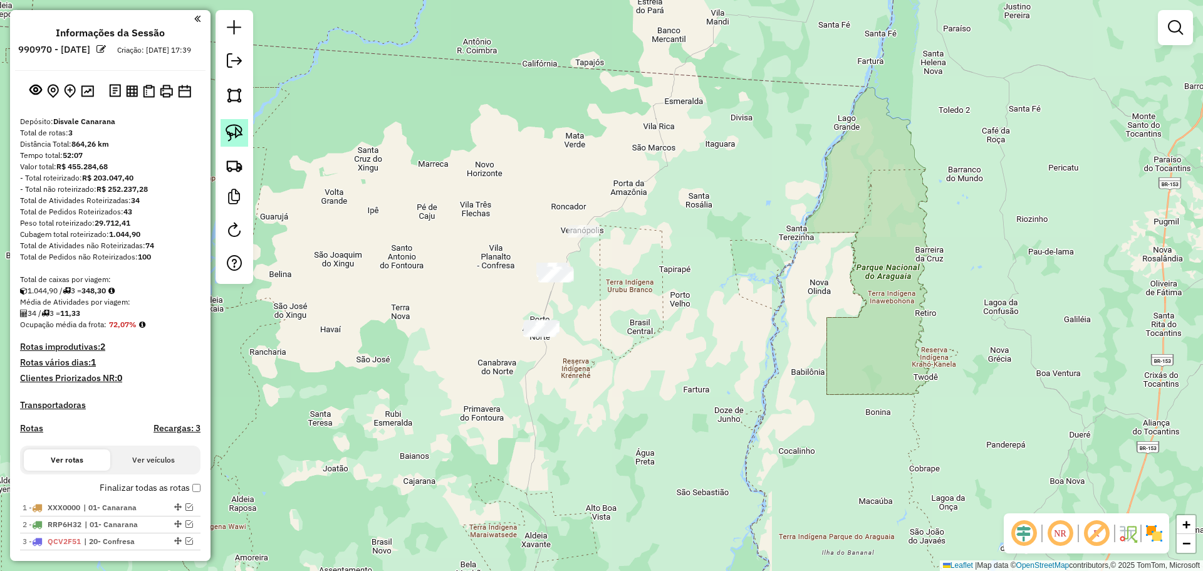
click at [229, 130] on img at bounding box center [235, 133] width 18 height 18
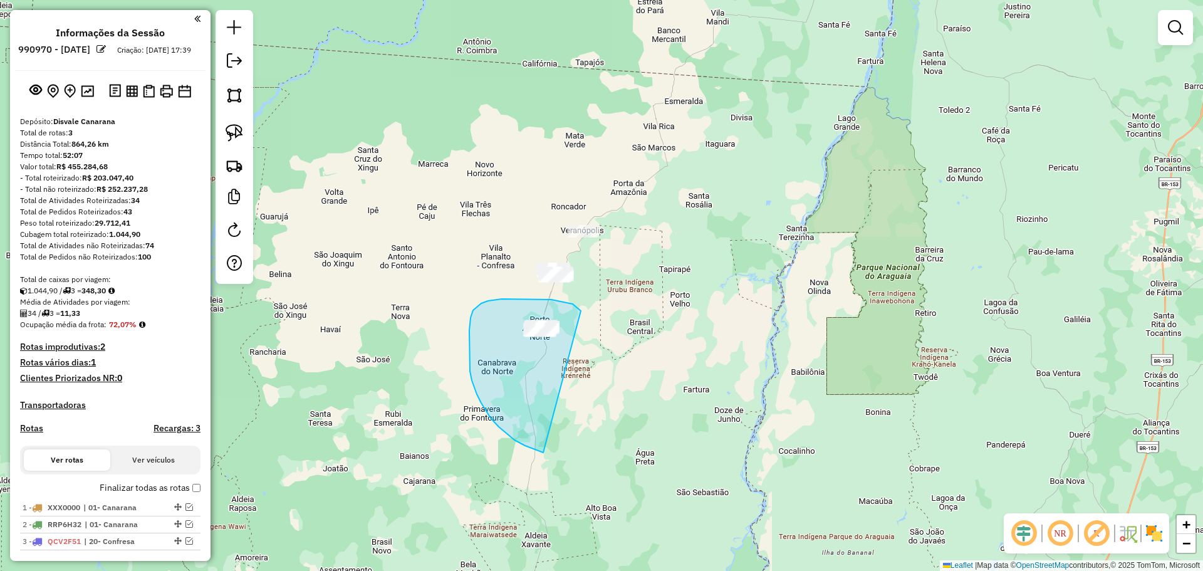
drag, startPoint x: 558, startPoint y: 301, endPoint x: 701, endPoint y: 324, distance: 144.8
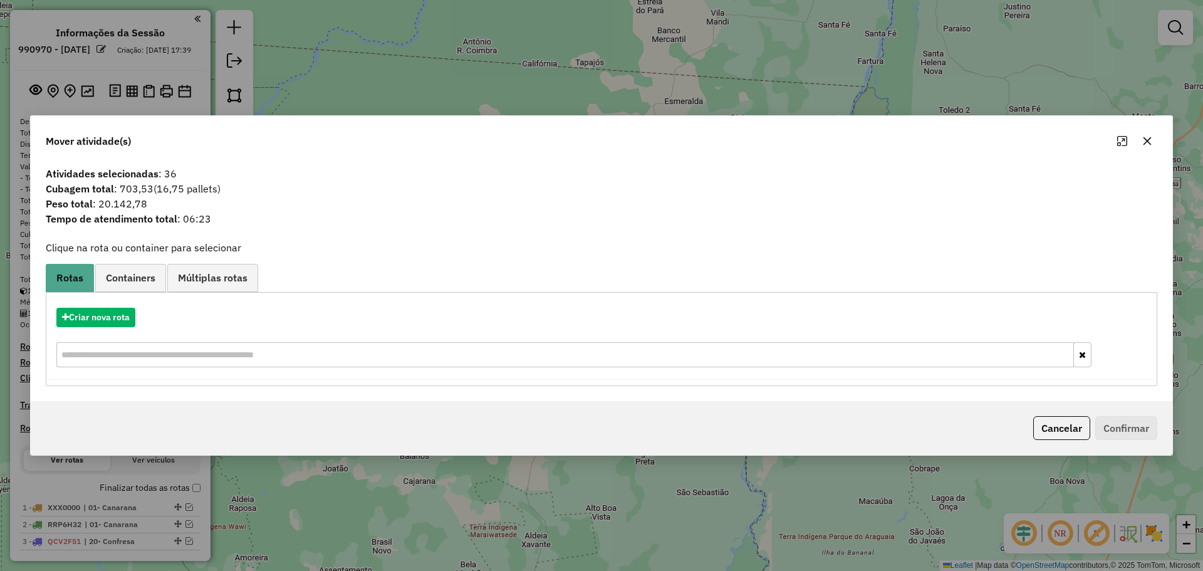
drag, startPoint x: 409, startPoint y: 46, endPoint x: 427, endPoint y: 33, distance: 22.4
click at [410, 46] on div "Mover atividade(s) Atividades selecionadas : 36 Cubagem total : 703,53 (16,75 p…" at bounding box center [601, 285] width 1203 height 571
click at [122, 313] on button "Criar nova rota" at bounding box center [95, 317] width 79 height 19
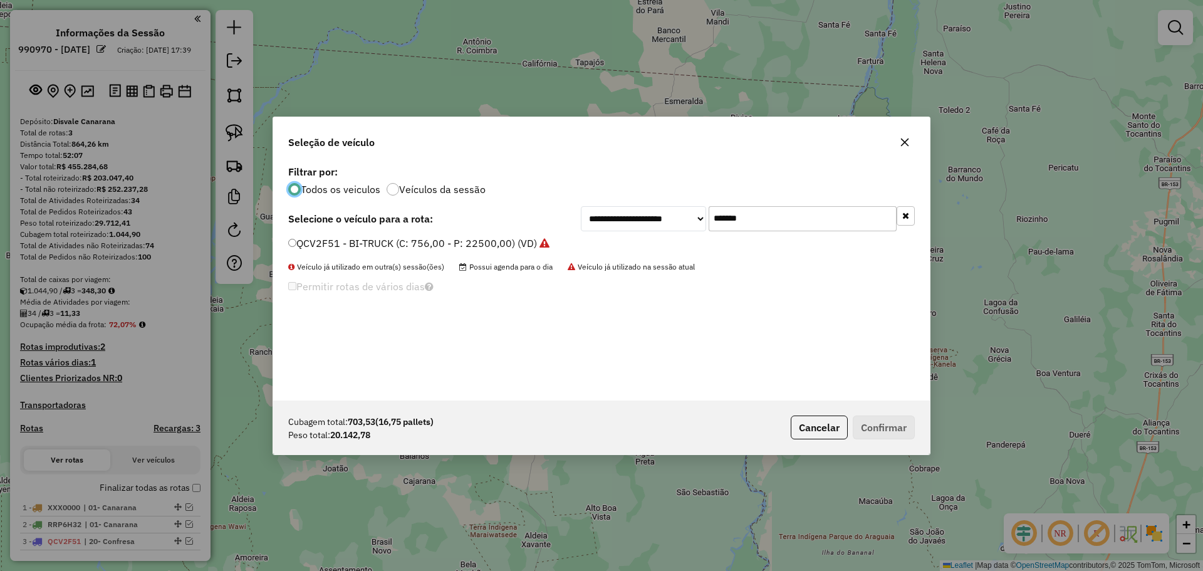
drag, startPoint x: 772, startPoint y: 218, endPoint x: 550, endPoint y: 213, distance: 221.9
click at [650, 226] on div "**********" at bounding box center [748, 218] width 334 height 25
paste input "text"
type input "*******"
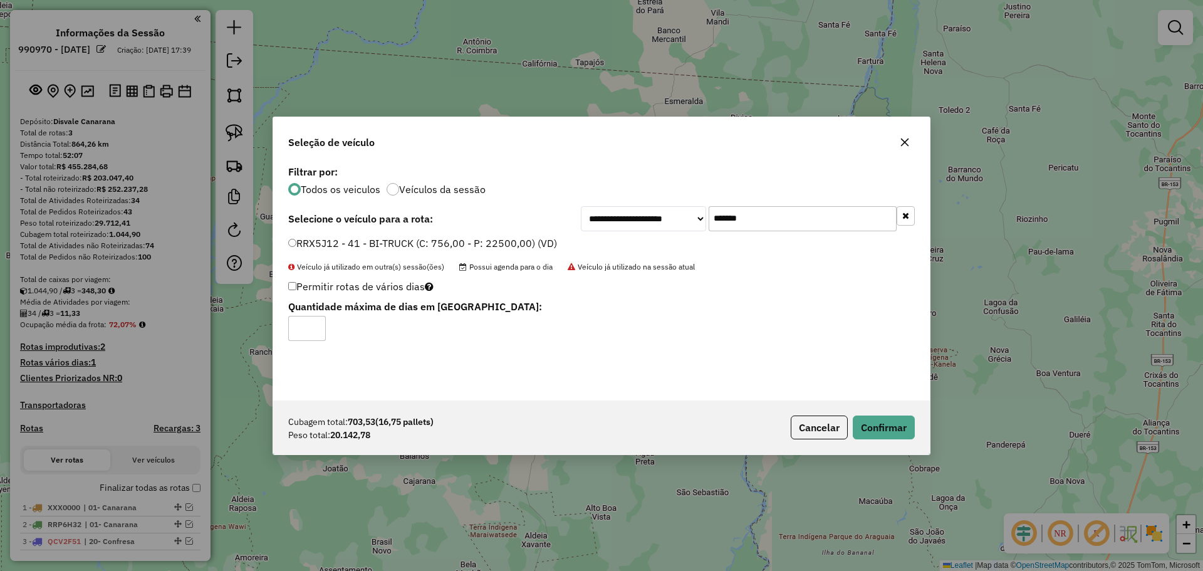
click at [315, 322] on input "*" at bounding box center [307, 328] width 38 height 25
click at [315, 323] on input "*" at bounding box center [307, 328] width 38 height 25
click at [317, 323] on input "*" at bounding box center [307, 328] width 38 height 25
click at [312, 335] on input "*" at bounding box center [307, 328] width 38 height 25
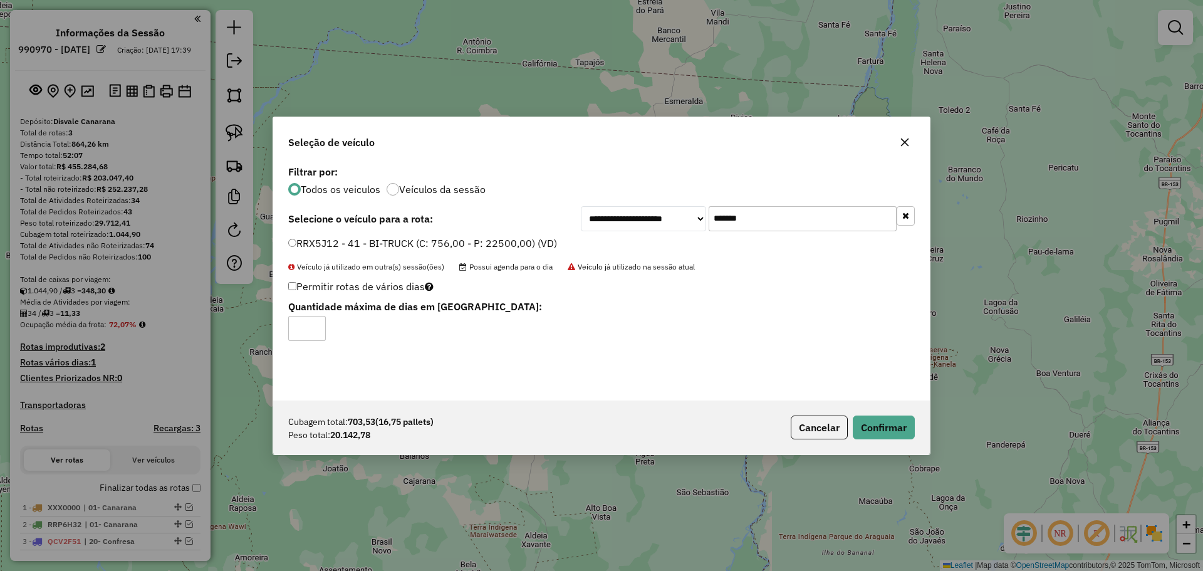
type input "*"
click at [313, 331] on input "*" at bounding box center [307, 328] width 38 height 25
click at [880, 424] on button "Confirmar" at bounding box center [884, 428] width 62 height 24
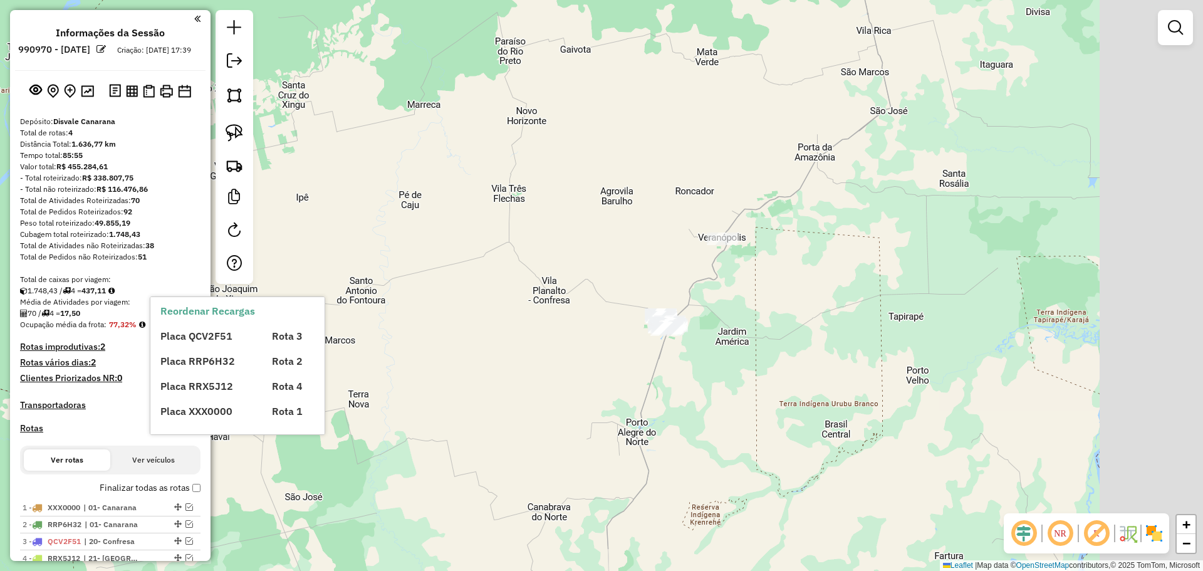
drag, startPoint x: 651, startPoint y: 272, endPoint x: 452, endPoint y: 307, distance: 202.4
click at [582, 265] on div "Janela de atendimento Grade de atendimento Capacidade Transportadoras Veículos …" at bounding box center [601, 285] width 1203 height 571
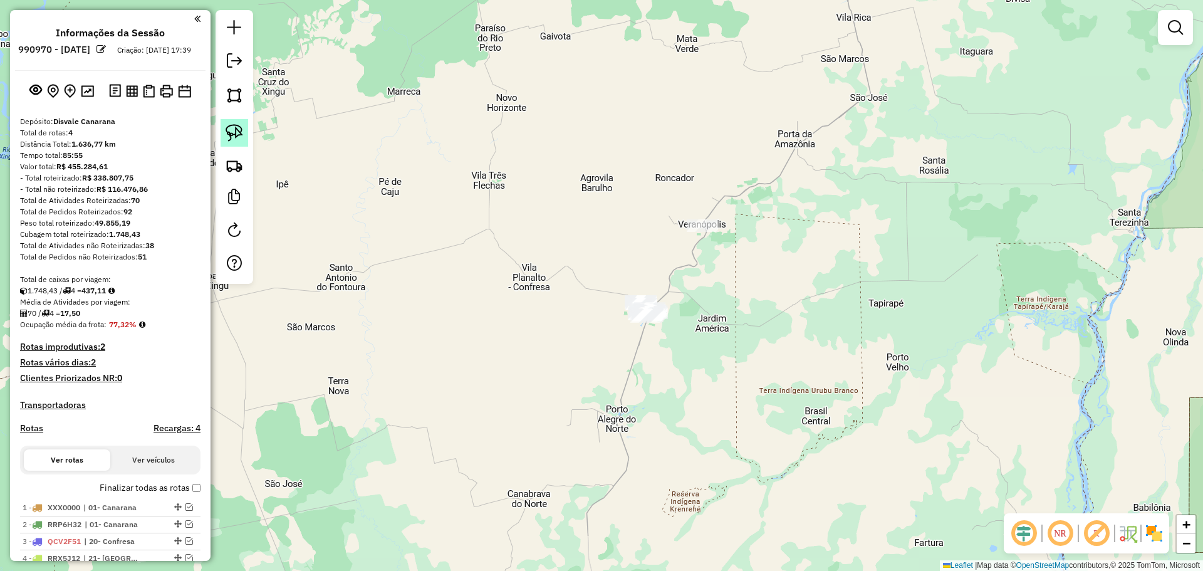
click at [234, 129] on img at bounding box center [235, 133] width 18 height 18
drag, startPoint x: 765, startPoint y: 178, endPoint x: 757, endPoint y: 172, distance: 9.4
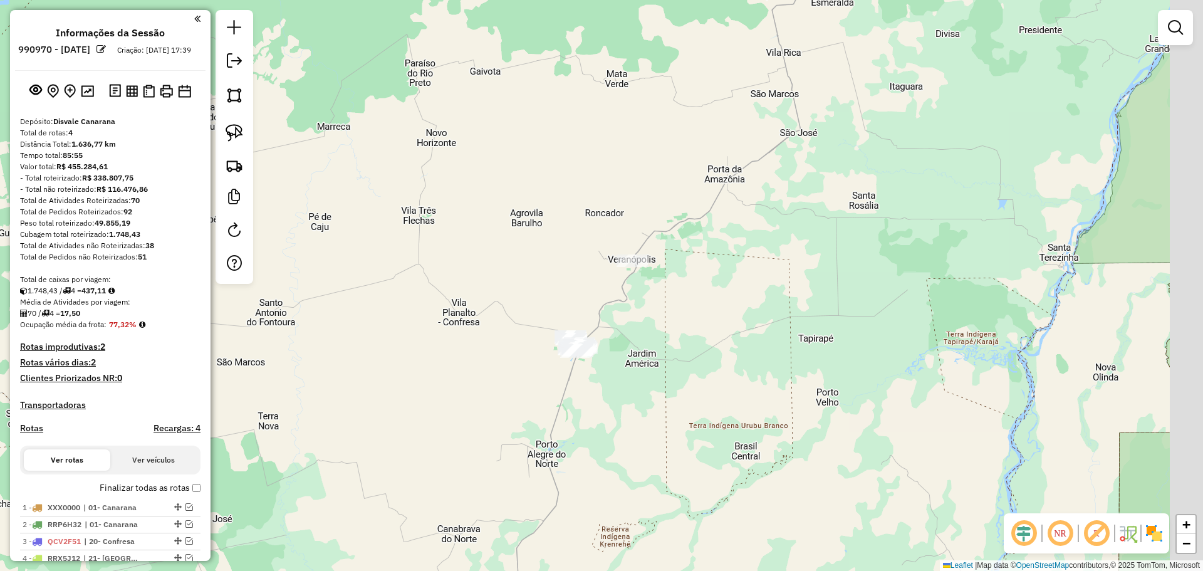
drag, startPoint x: 740, startPoint y: 184, endPoint x: 680, endPoint y: 219, distance: 69.1
click at [680, 219] on div "Janela de atendimento Grade de atendimento Capacidade Transportadoras Veículos …" at bounding box center [601, 285] width 1203 height 571
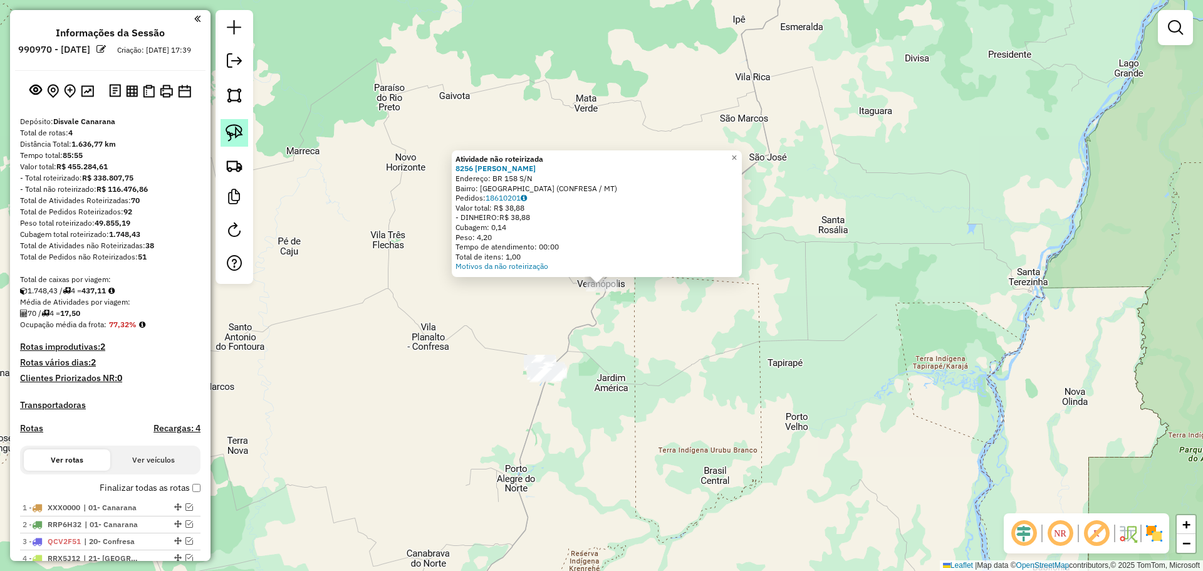
click at [235, 125] on img at bounding box center [235, 133] width 18 height 18
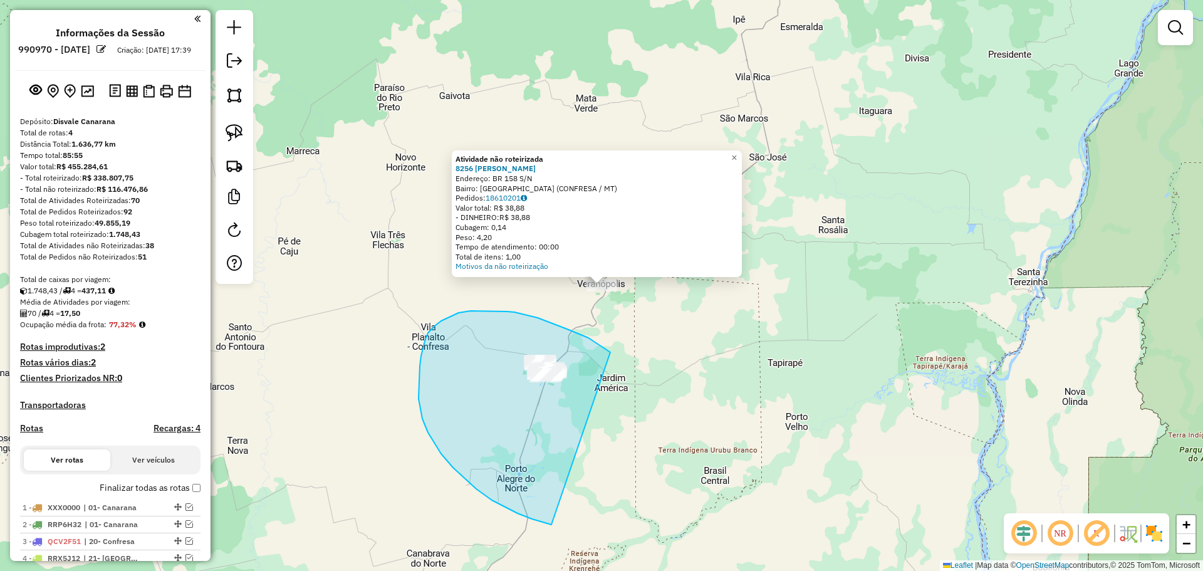
drag, startPoint x: 610, startPoint y: 352, endPoint x: 689, endPoint y: 402, distance: 93.9
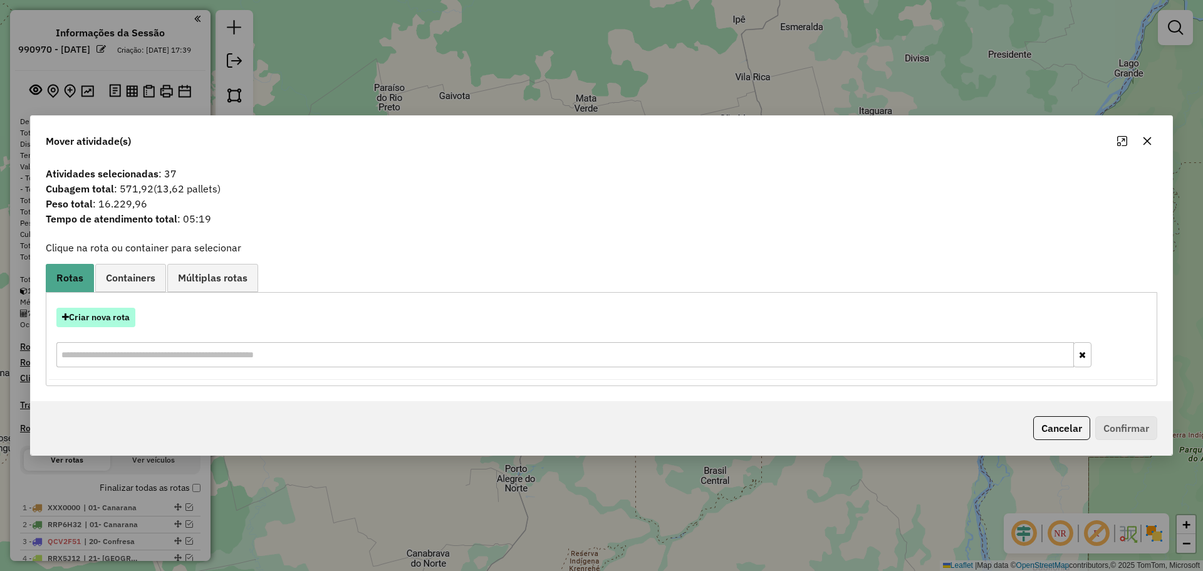
click at [102, 320] on button "Criar nova rota" at bounding box center [95, 317] width 79 height 19
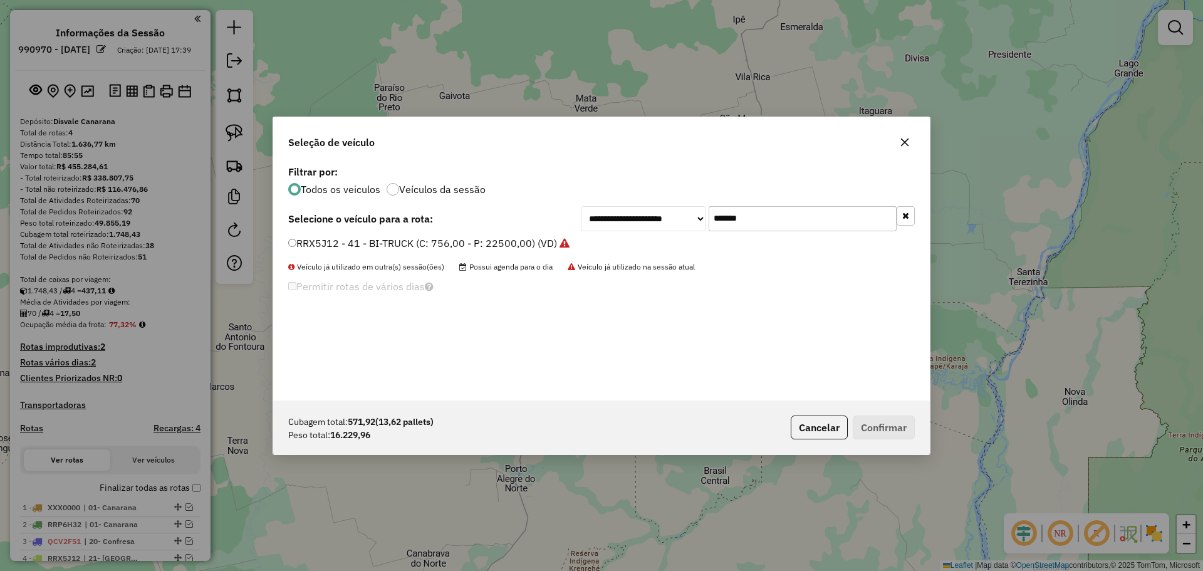
click at [420, 63] on div "**********" at bounding box center [601, 285] width 1203 height 571
drag, startPoint x: 590, startPoint y: 224, endPoint x: 503, endPoint y: 222, distance: 87.8
click at [503, 222] on div "**********" at bounding box center [601, 218] width 627 height 25
paste input "text"
type input "*******"
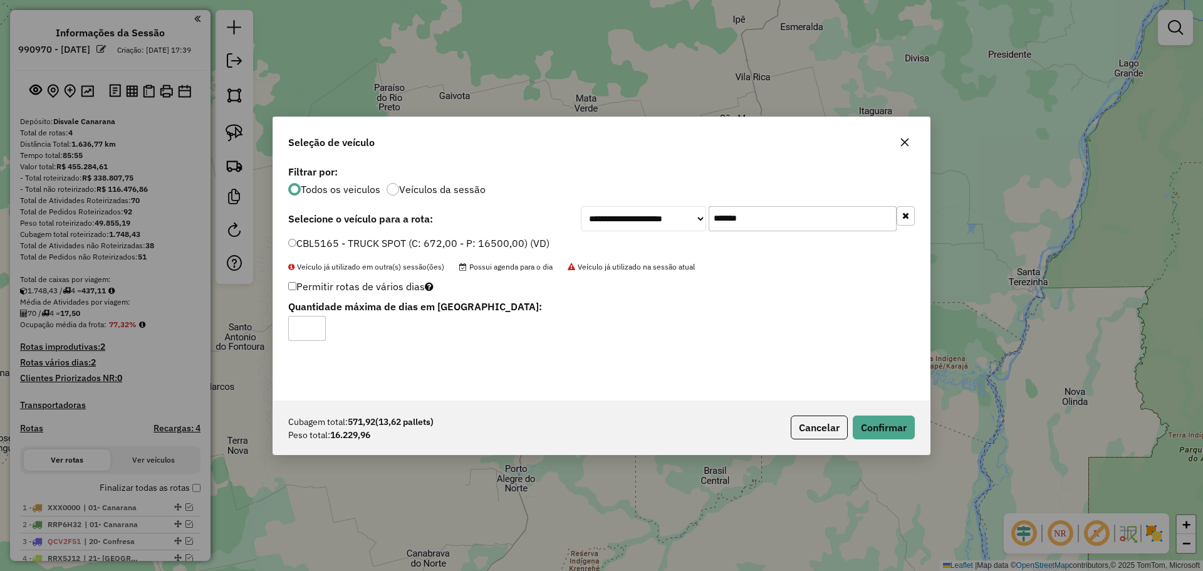
click at [319, 317] on input "*" at bounding box center [307, 328] width 38 height 25
click at [317, 321] on input "*" at bounding box center [307, 328] width 38 height 25
click at [316, 322] on input "*" at bounding box center [307, 328] width 38 height 25
click at [315, 323] on input "*" at bounding box center [307, 328] width 38 height 25
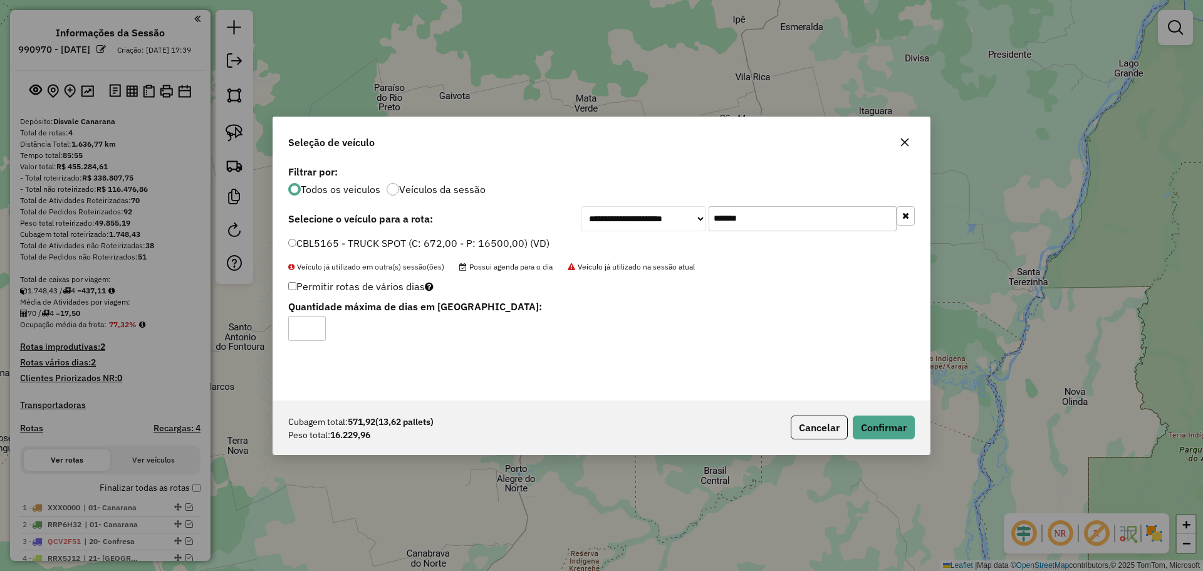
type input "*"
click at [315, 323] on input "*" at bounding box center [307, 328] width 38 height 25
click at [881, 427] on button "Confirmar" at bounding box center [884, 428] width 62 height 24
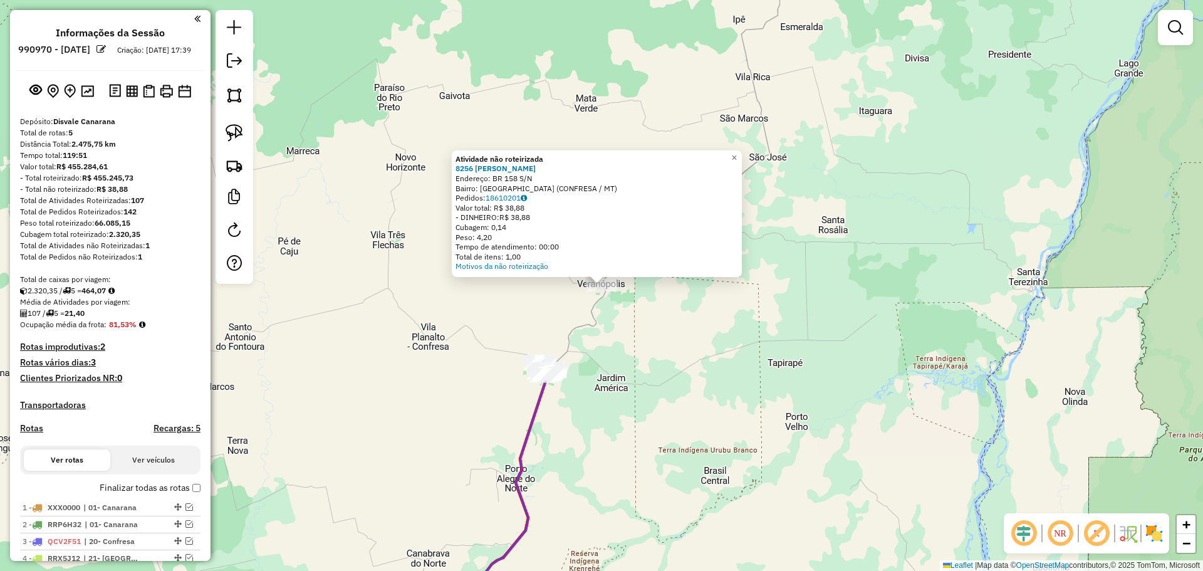
click at [689, 308] on div "Atividade não roteirizada 8256 - [PERSON_NAME] Endereço: BR 158 S/N Bairro: [GE…" at bounding box center [601, 285] width 1203 height 571
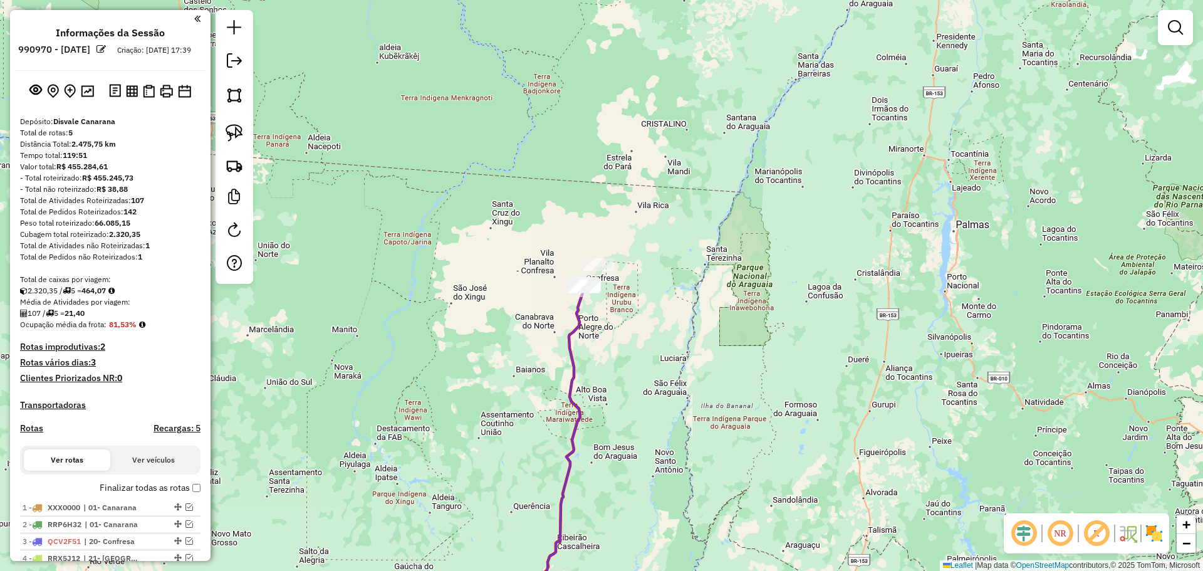
drag, startPoint x: 678, startPoint y: 332, endPoint x: 727, endPoint y: 116, distance: 221.8
click at [727, 116] on div "Janela de atendimento Grade de atendimento Capacidade Transportadoras Veículos …" at bounding box center [601, 285] width 1203 height 571
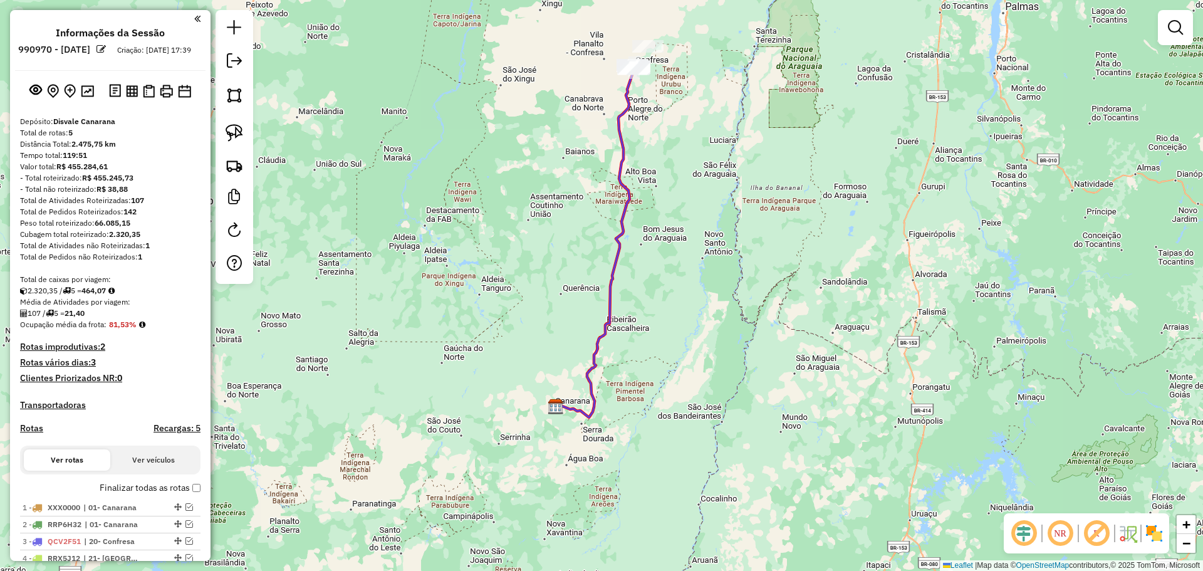
click at [374, 175] on div "Janela de atendimento Grade de atendimento Capacidade Transportadoras Veículos …" at bounding box center [601, 285] width 1203 height 571
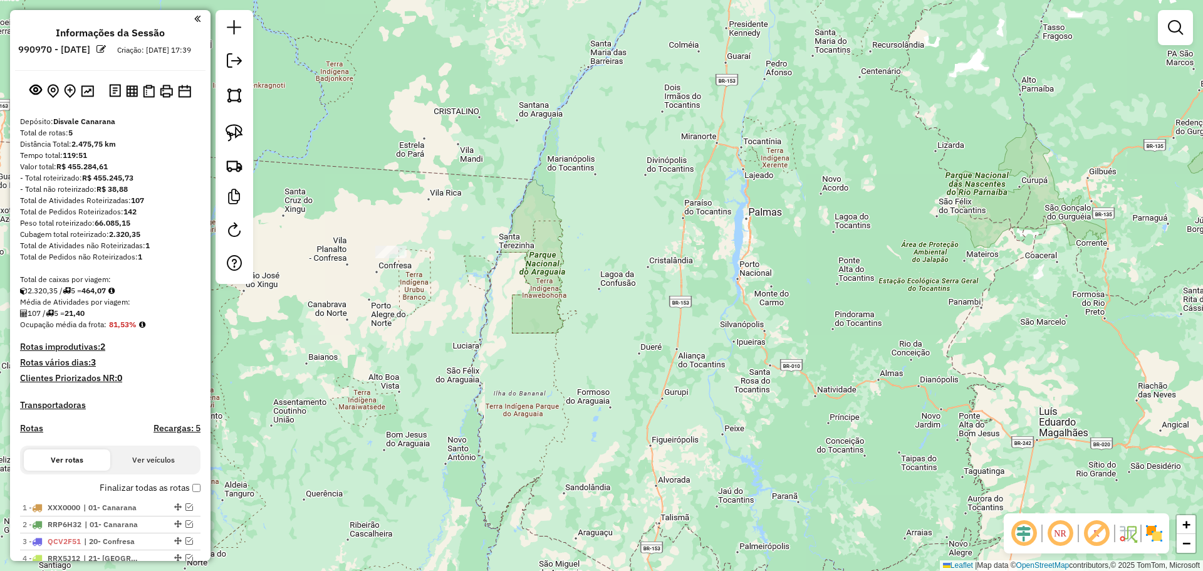
click at [311, 134] on div "Janela de atendimento Grade de atendimento Capacidade Transportadoras Veículos …" at bounding box center [601, 285] width 1203 height 571
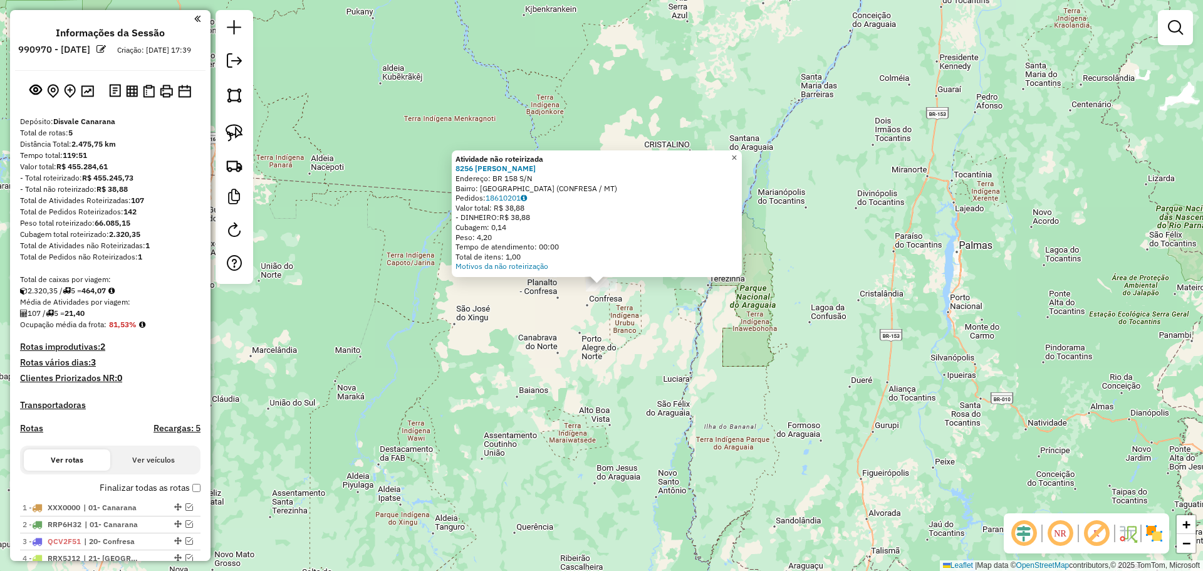
click at [737, 154] on span "×" at bounding box center [734, 157] width 6 height 11
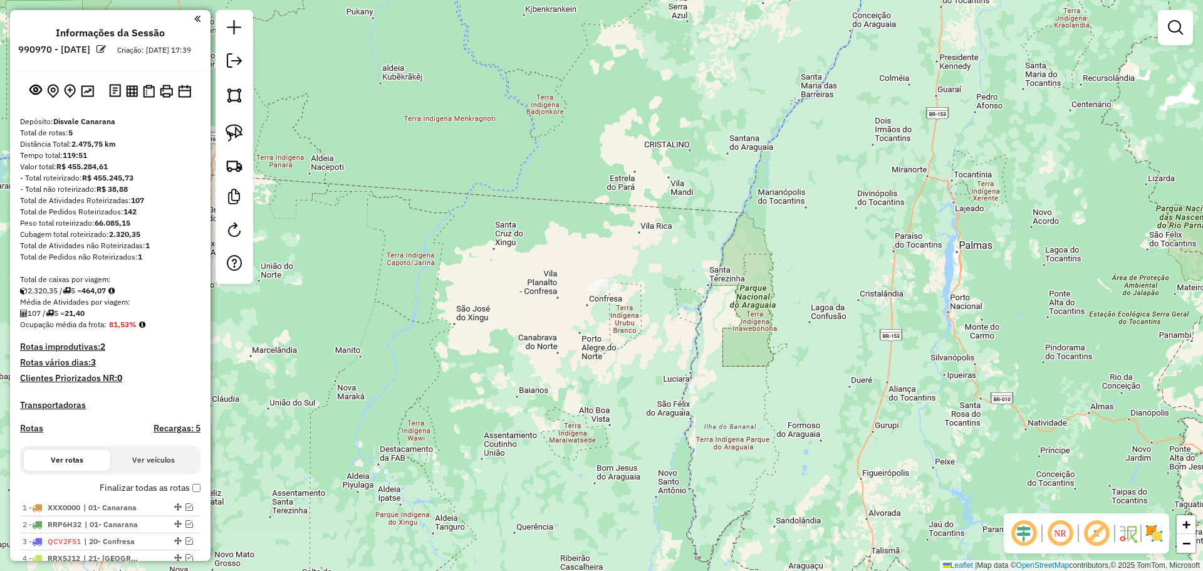
click at [711, 63] on div "Janela de atendimento Grade de atendimento Capacidade Transportadoras Veículos …" at bounding box center [601, 285] width 1203 height 571
click at [234, 60] on em at bounding box center [234, 60] width 15 height 15
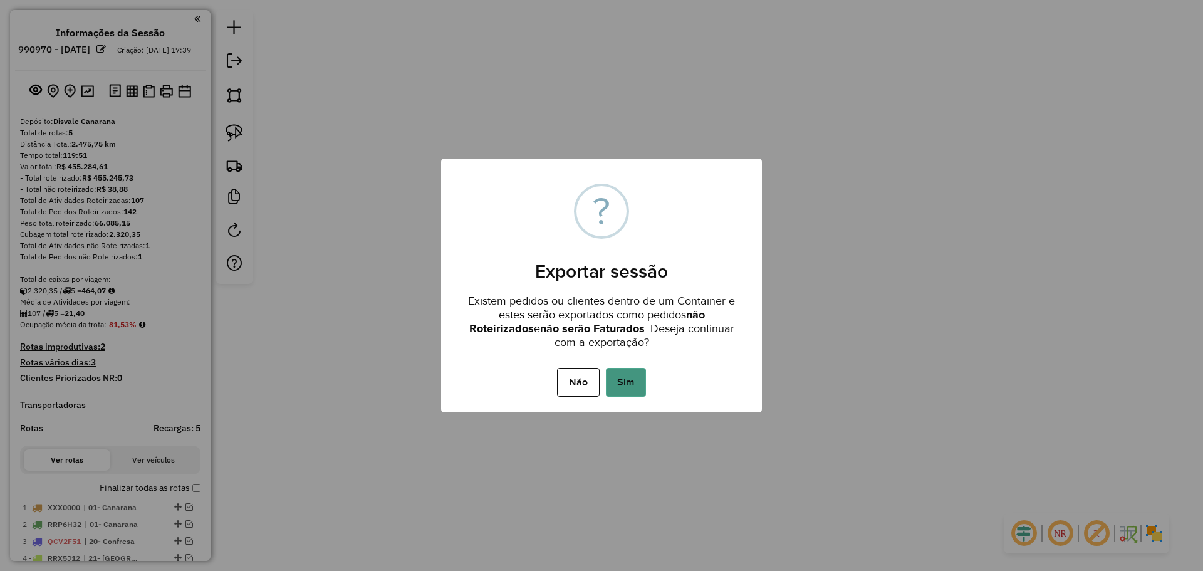
click at [624, 375] on button "Sim" at bounding box center [626, 382] width 40 height 29
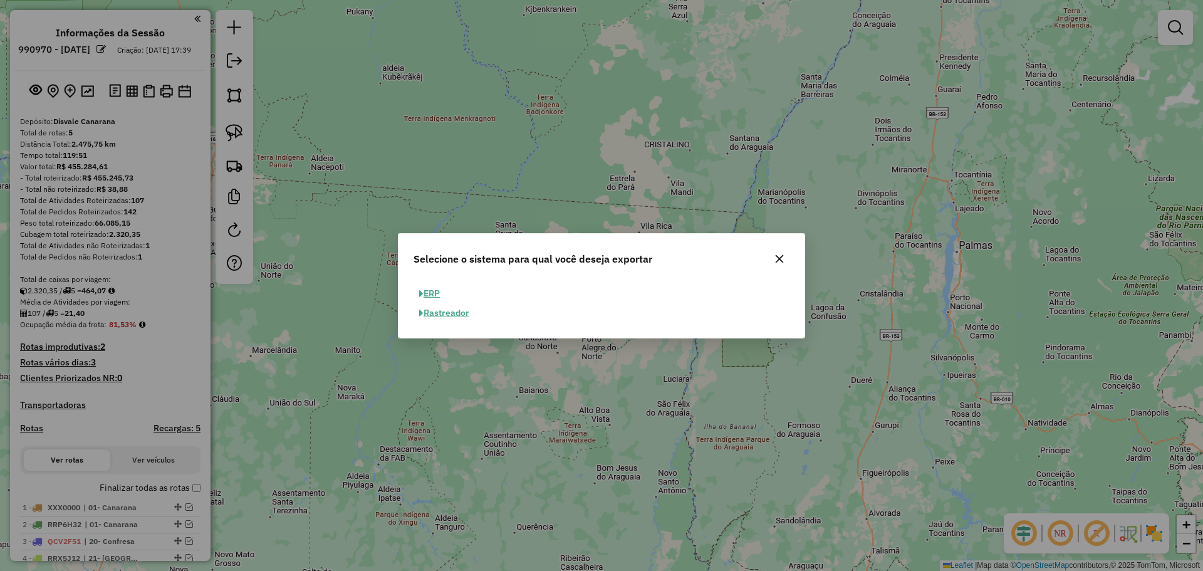
click at [439, 291] on button "ERP" at bounding box center [430, 293] width 32 height 19
select select "**"
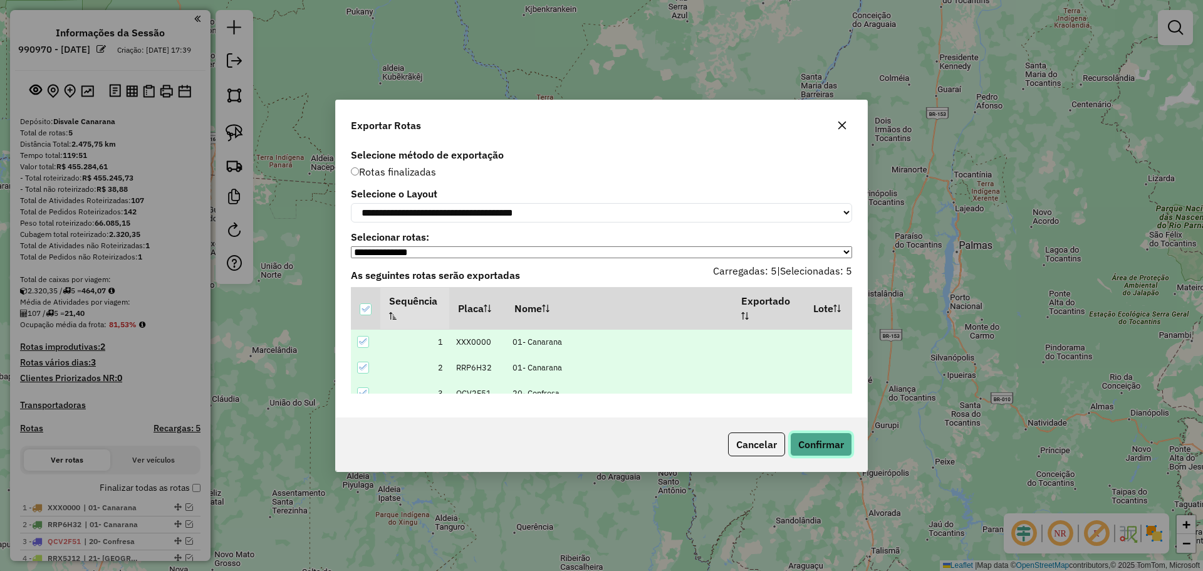
click at [819, 446] on button "Confirmar" at bounding box center [821, 444] width 62 height 24
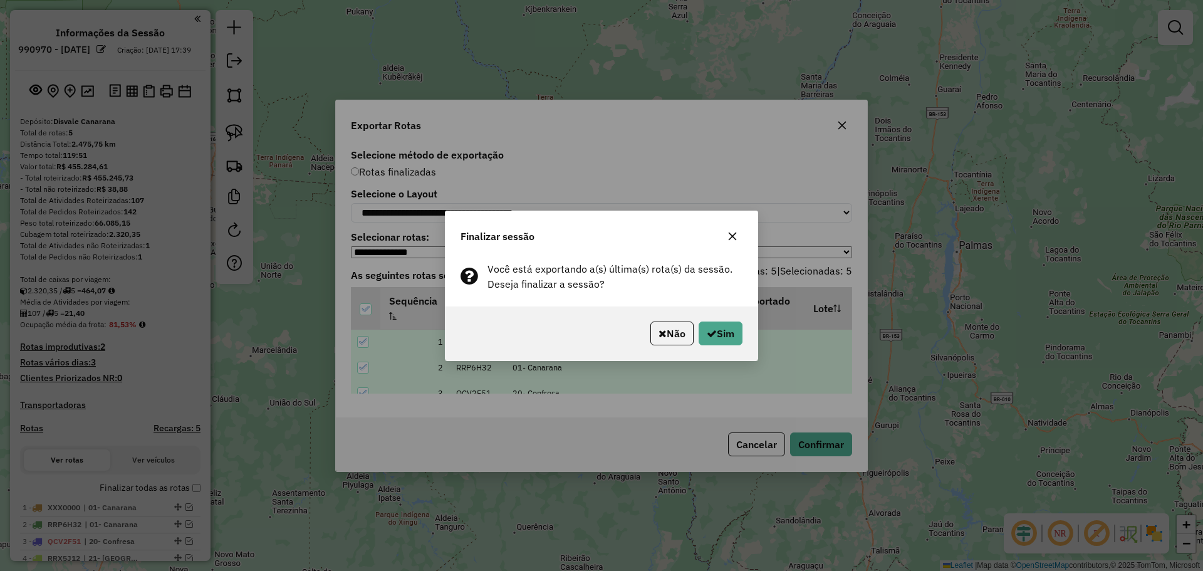
click at [711, 320] on div "Não Sim" at bounding box center [602, 334] width 312 height 54
click at [715, 327] on button "Sim" at bounding box center [721, 334] width 44 height 24
